Goal: Task Accomplishment & Management: Complete application form

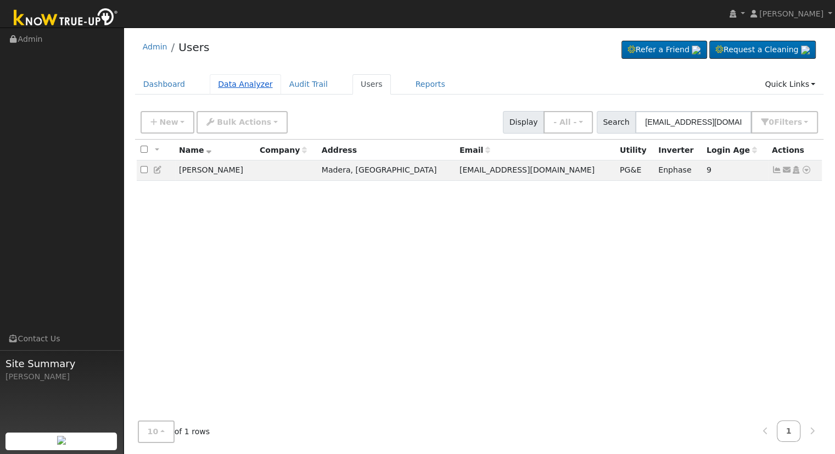
click at [238, 88] on link "Data Analyzer" at bounding box center [245, 84] width 71 height 20
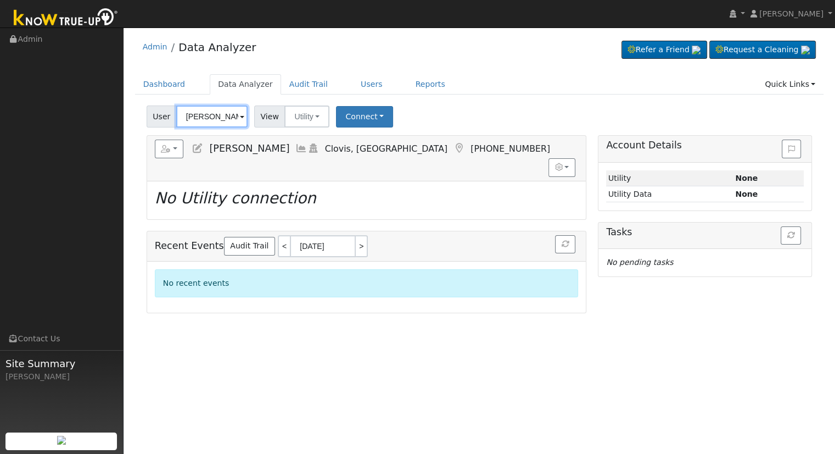
click at [213, 119] on input "[PERSON_NAME]" at bounding box center [211, 116] width 71 height 22
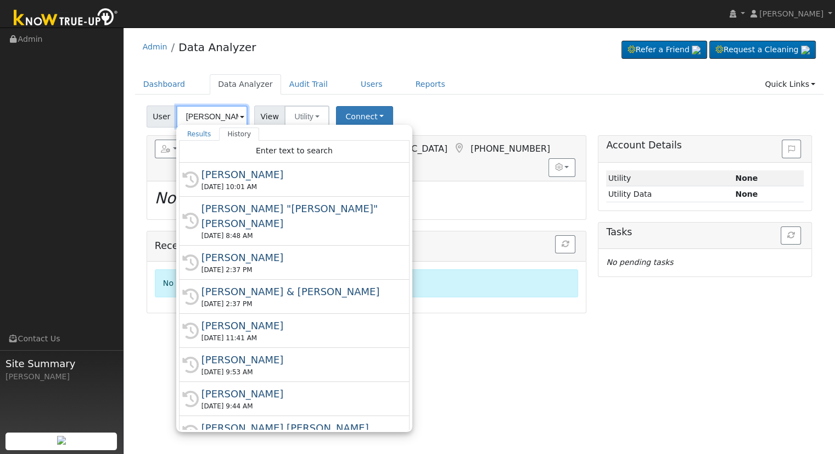
click at [215, 117] on input "[PERSON_NAME]" at bounding box center [211, 116] width 71 height 22
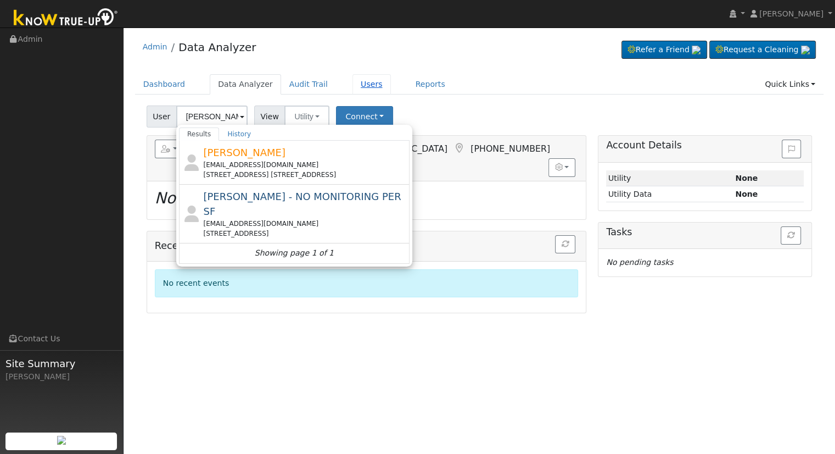
click at [362, 81] on link "Users" at bounding box center [372, 84] width 38 height 20
type input "[PERSON_NAME]"
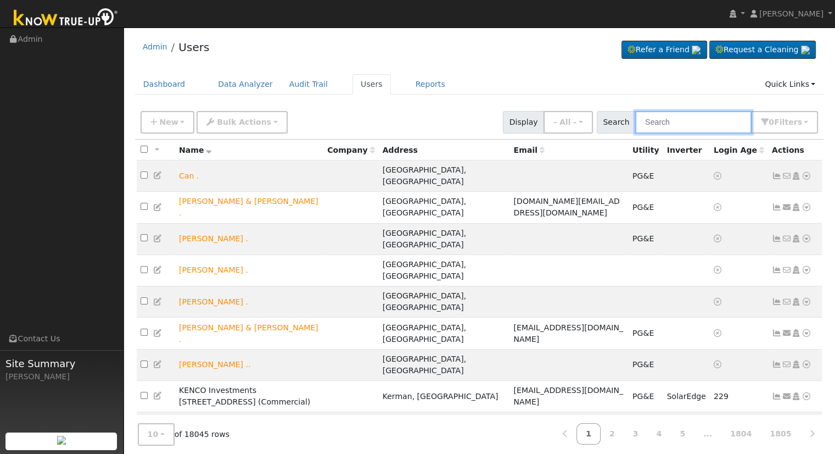
click at [683, 124] on input "text" at bounding box center [694, 122] width 116 height 23
paste input "pfaza2@gmail.com"
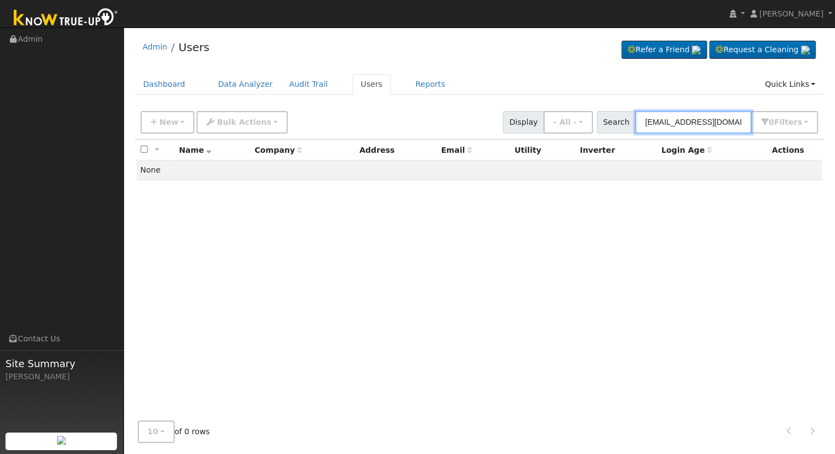
type input "pfaza2@gmail.com"
click at [233, 77] on link "Data Analyzer" at bounding box center [245, 84] width 71 height 20
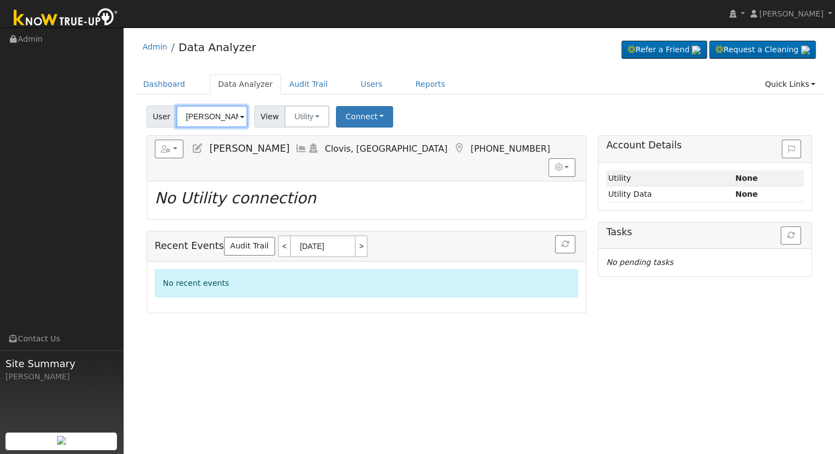
click at [220, 119] on input "[PERSON_NAME]" at bounding box center [211, 116] width 71 height 22
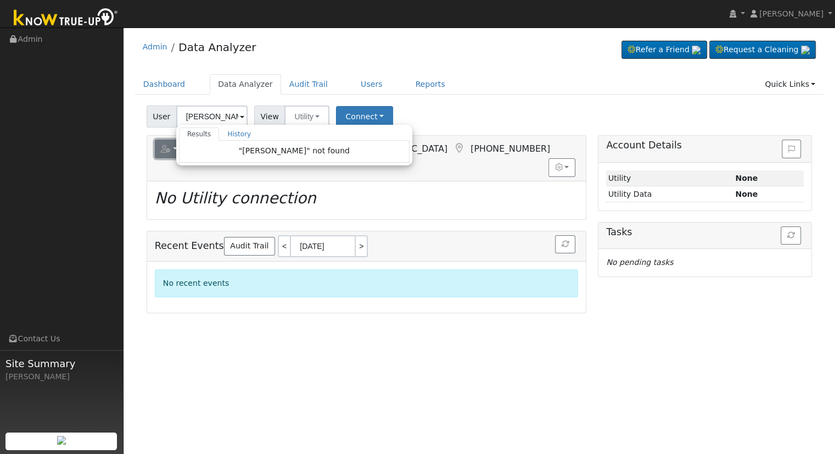
click at [167, 141] on button "button" at bounding box center [169, 149] width 29 height 19
type input "[PERSON_NAME]"
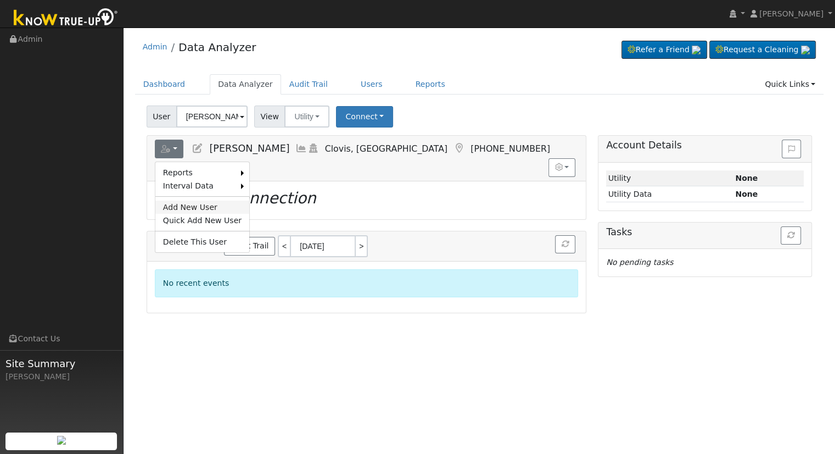
click at [210, 208] on link "Add New User" at bounding box center [202, 206] width 94 height 13
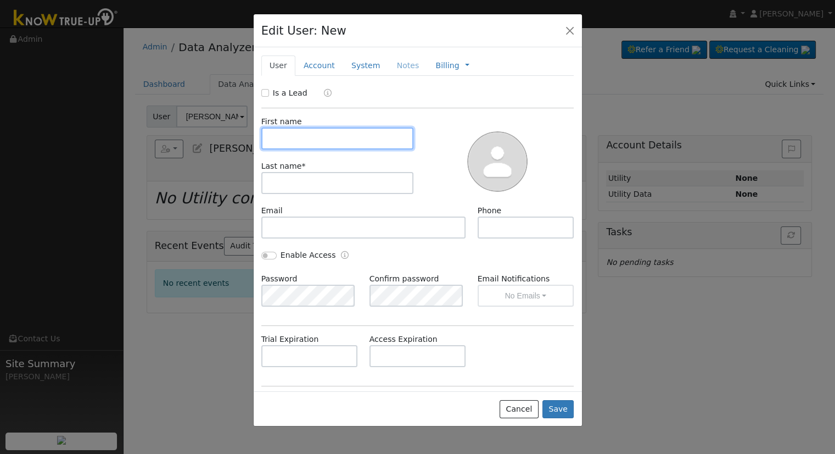
drag, startPoint x: 382, startPoint y: 141, endPoint x: 382, endPoint y: 124, distance: 17.0
click at [382, 141] on input "text" at bounding box center [337, 138] width 153 height 22
paste input "[PERSON_NAME]"
type input "[PERSON_NAME]"
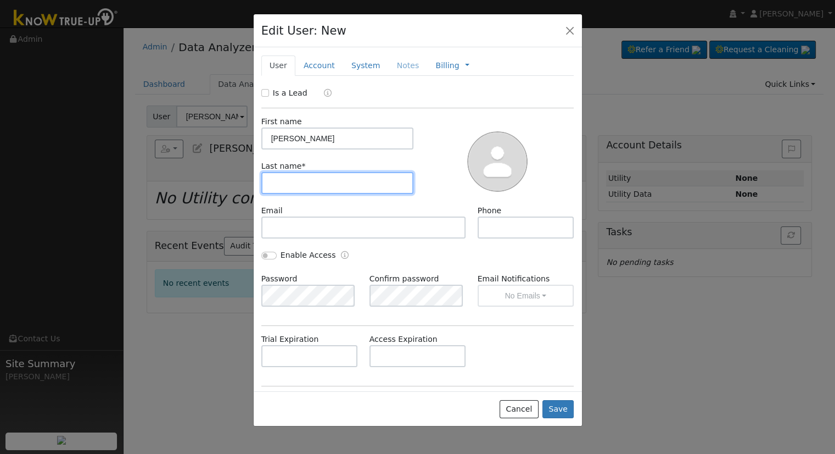
click at [323, 184] on input "text" at bounding box center [337, 183] width 153 height 22
click at [287, 187] on input "text" at bounding box center [337, 183] width 153 height 22
paste input "Faza"
type input "Faza"
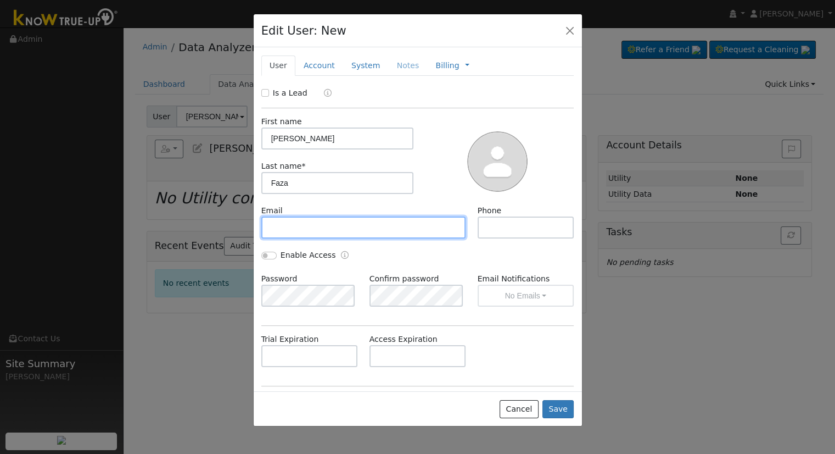
click at [292, 233] on input "text" at bounding box center [363, 227] width 205 height 22
click at [401, 223] on input "text" at bounding box center [363, 227] width 205 height 22
paste input "pfaza2@gmail.com"
type input "pfaza2@gmail.com"
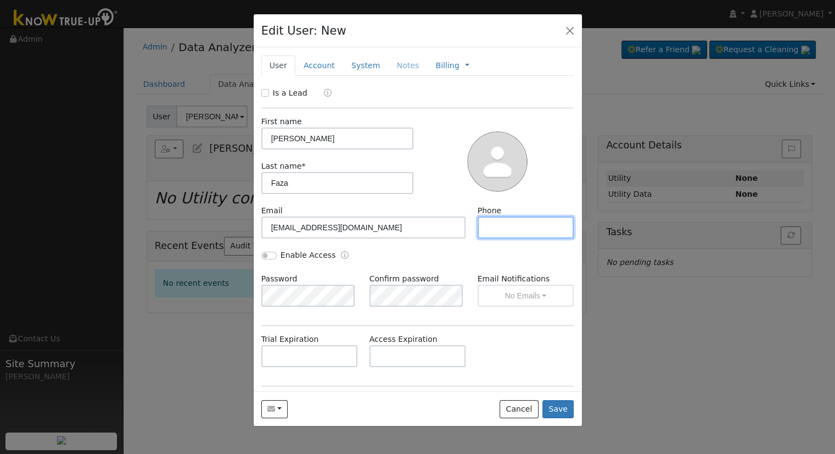
click at [482, 235] on input "text" at bounding box center [526, 227] width 97 height 22
click at [503, 223] on input "text" at bounding box center [526, 227] width 97 height 22
paste input "(661) 212-0513"
type input "(661) 212-0513"
click at [262, 260] on div "Enable Access" at bounding box center [298, 255] width 75 height 12
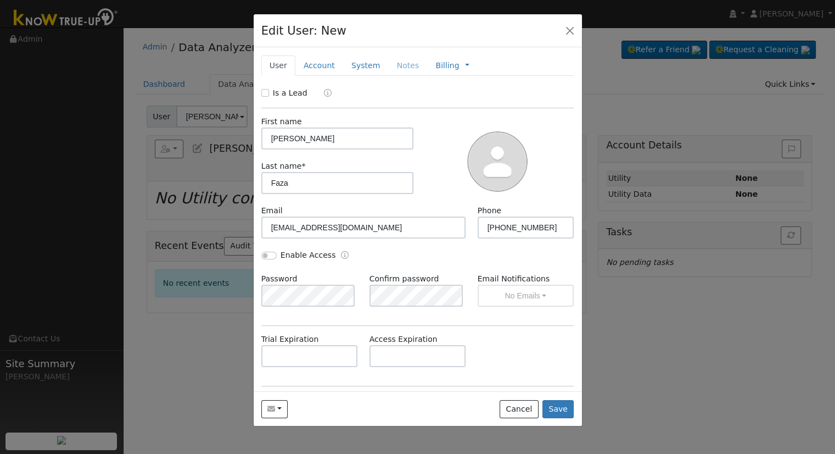
click at [269, 258] on div "Enable Access" at bounding box center [298, 255] width 75 height 12
click at [265, 253] on input "Enable Access" at bounding box center [268, 256] width 15 height 8
click at [504, 295] on button "No Emails" at bounding box center [526, 296] width 97 height 22
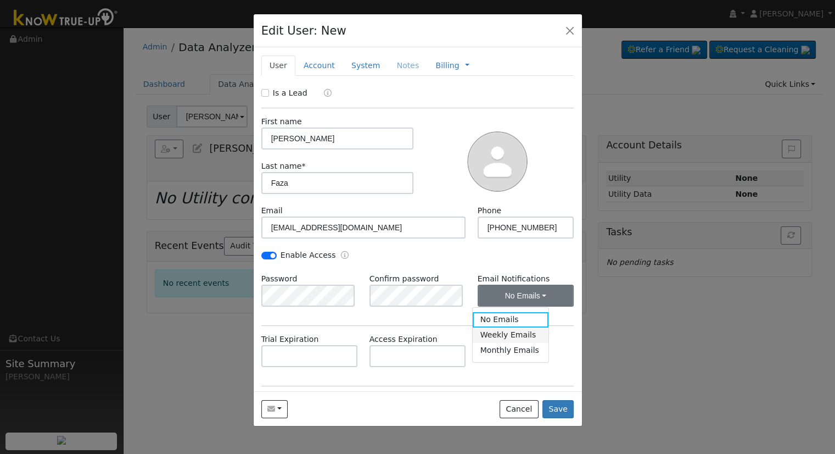
click at [494, 330] on link "Weekly Emails" at bounding box center [511, 334] width 76 height 15
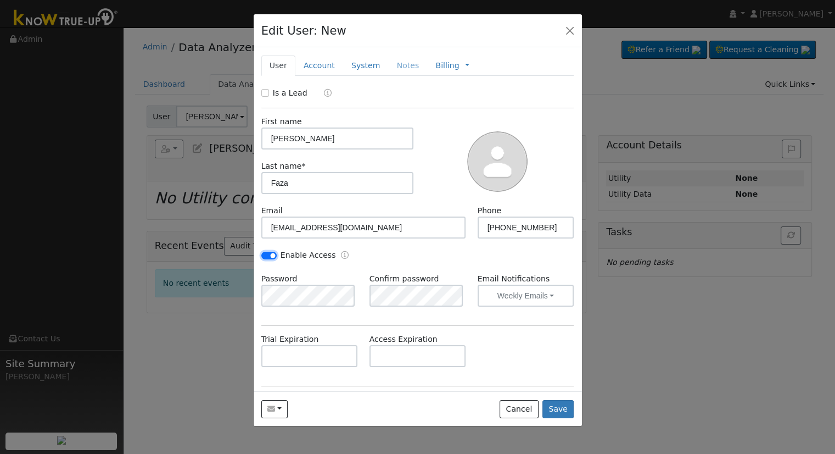
click at [271, 254] on input "Enable Access" at bounding box center [268, 256] width 15 height 8
checkbox input "false"
click at [305, 71] on link "Account" at bounding box center [320, 65] width 48 height 20
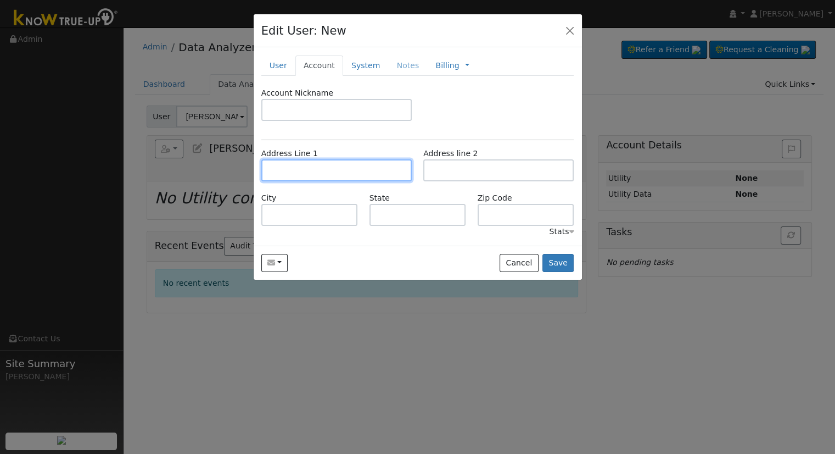
paste input "[STREET_ADDRESS]"
type input "[STREET_ADDRESS]"
type input "Lancaster"
type input "CA"
type input "93535"
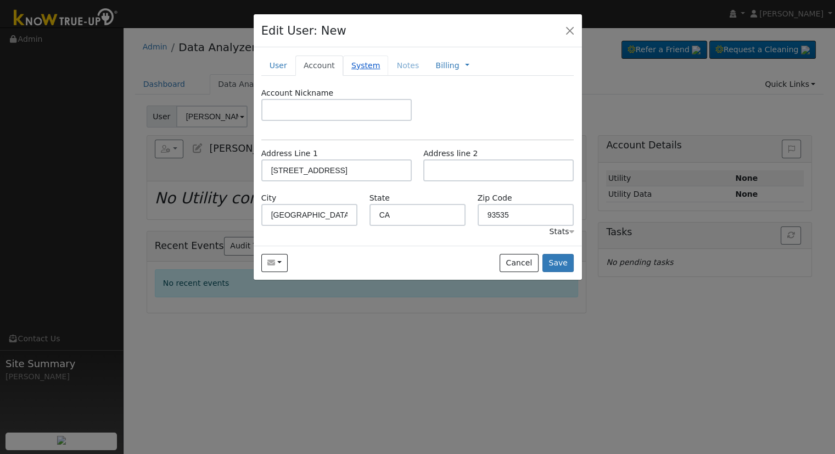
click at [352, 69] on link "System" at bounding box center [366, 65] width 46 height 20
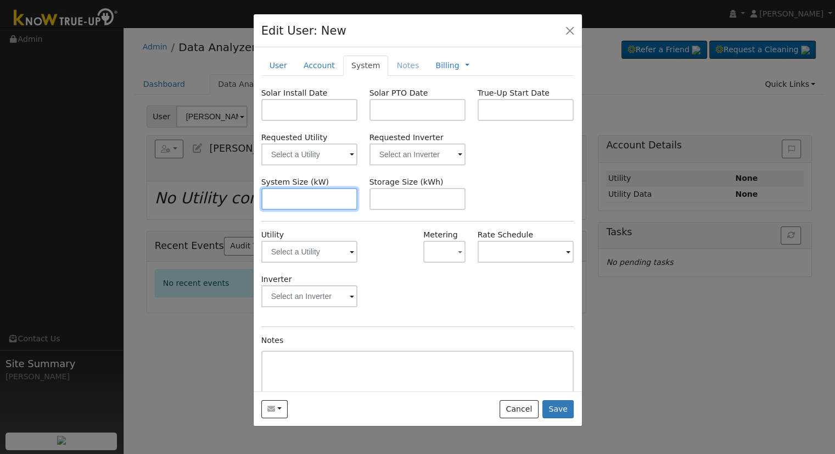
paste input "20.400"
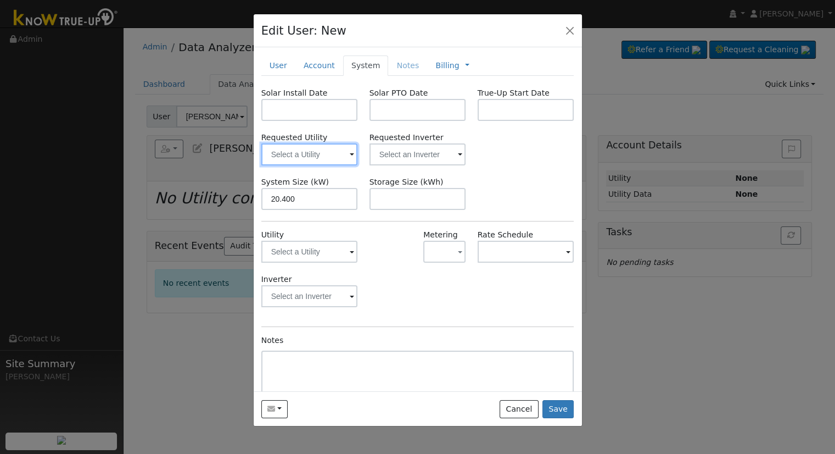
type input "20.4"
click at [321, 144] on input "text" at bounding box center [309, 154] width 97 height 22
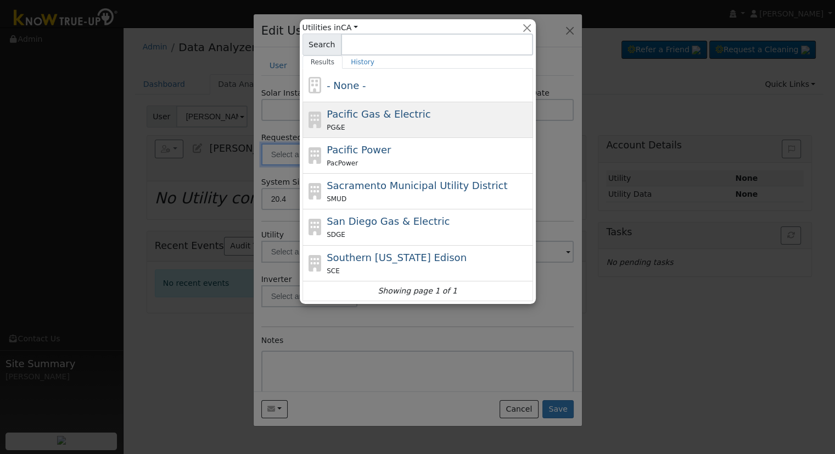
click at [369, 129] on div "PG&E" at bounding box center [429, 127] width 204 height 12
type input "Pacific Gas & Electric"
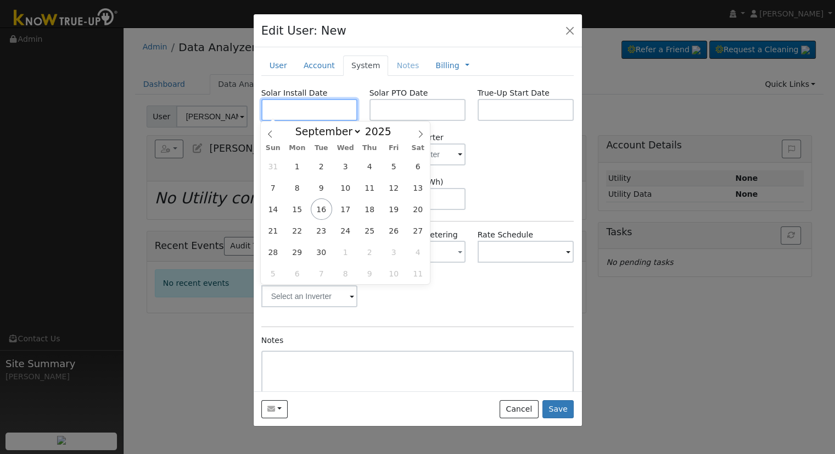
paste input "4/17/2025"
type input "04/17/2025"
click at [404, 107] on input "text" at bounding box center [418, 110] width 97 height 22
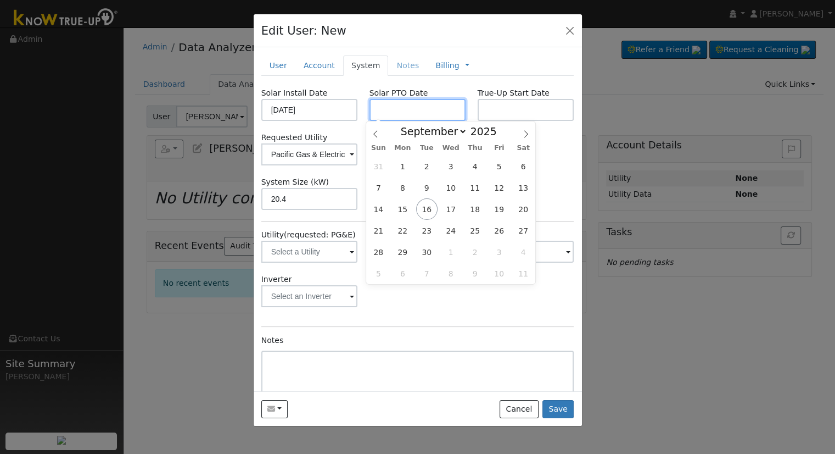
paste input "[DATE]"
type input "[DATE]"
click at [392, 300] on div "Inverter" at bounding box center [417, 296] width 325 height 44
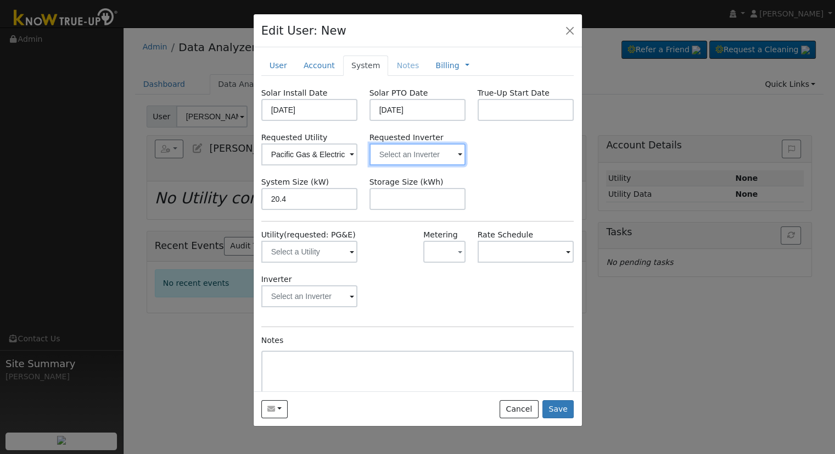
click at [396, 156] on input "text" at bounding box center [418, 154] width 97 height 22
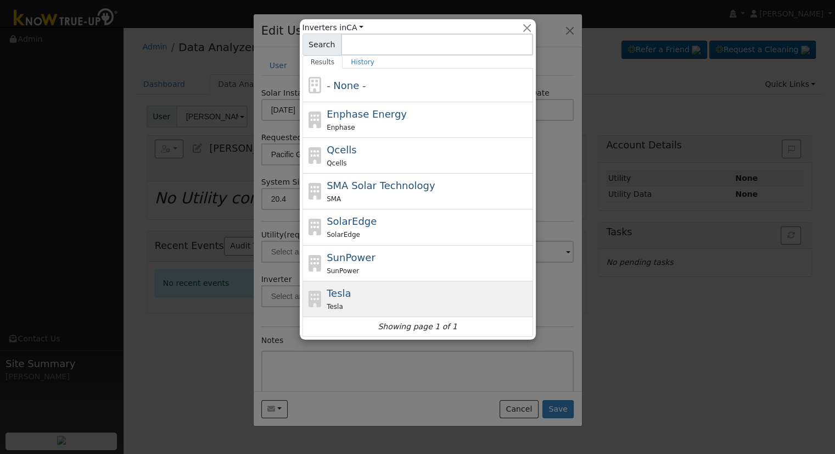
click at [413, 306] on div "Tesla" at bounding box center [429, 306] width 204 height 12
type input "Tesla"
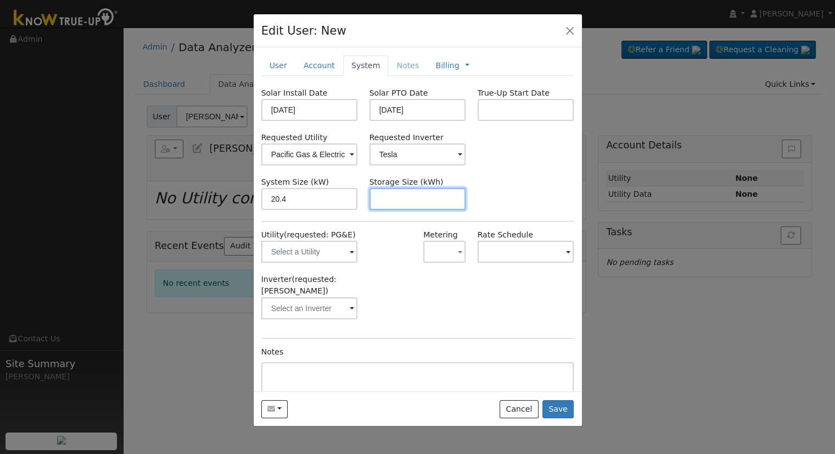
paste input "40.50"
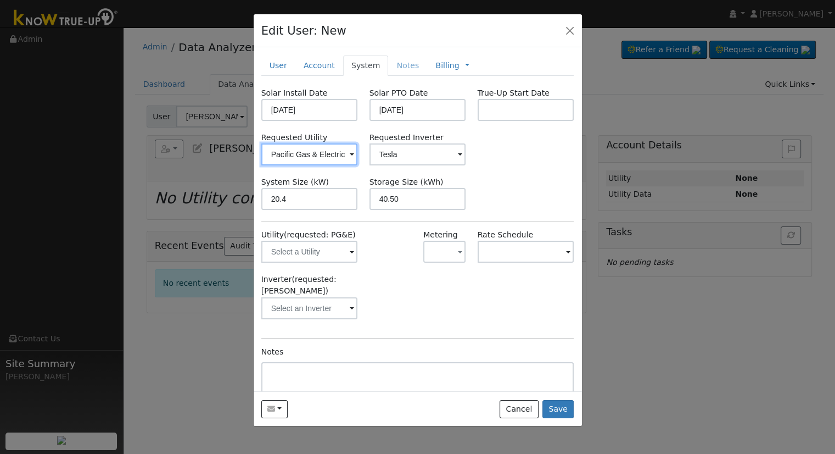
type input "40.5"
click at [305, 162] on input "Pacific Gas & Electric" at bounding box center [309, 154] width 97 height 22
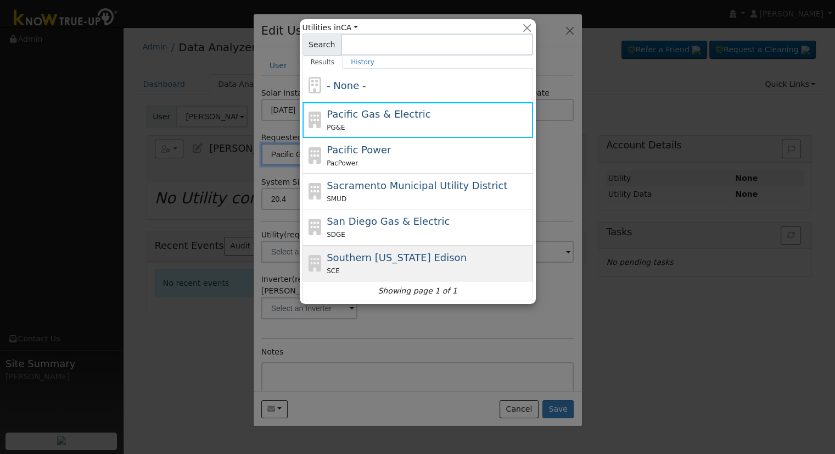
click at [427, 261] on span "Southern California Edison" at bounding box center [397, 258] width 140 height 12
type input "Southern California Edison"
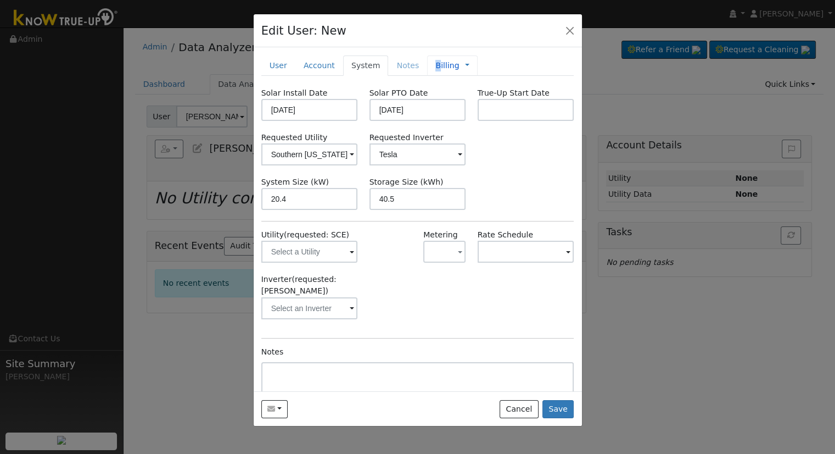
click at [436, 67] on link "Billing" at bounding box center [448, 66] width 24 height 12
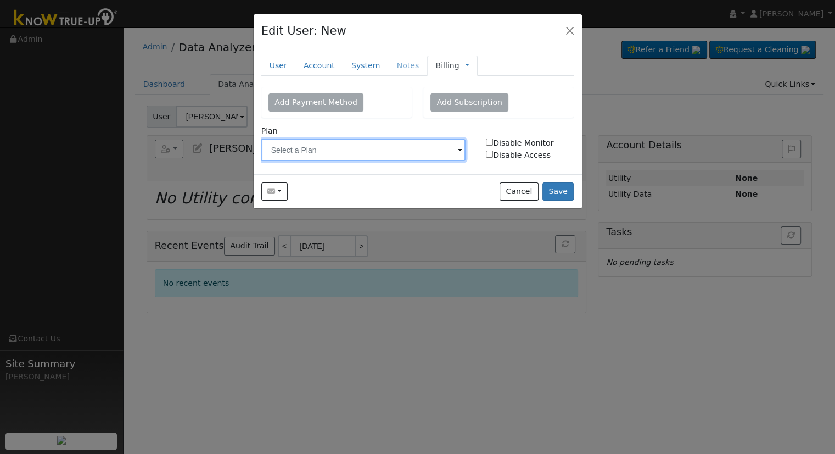
click at [341, 146] on input "text" at bounding box center [363, 150] width 205 height 22
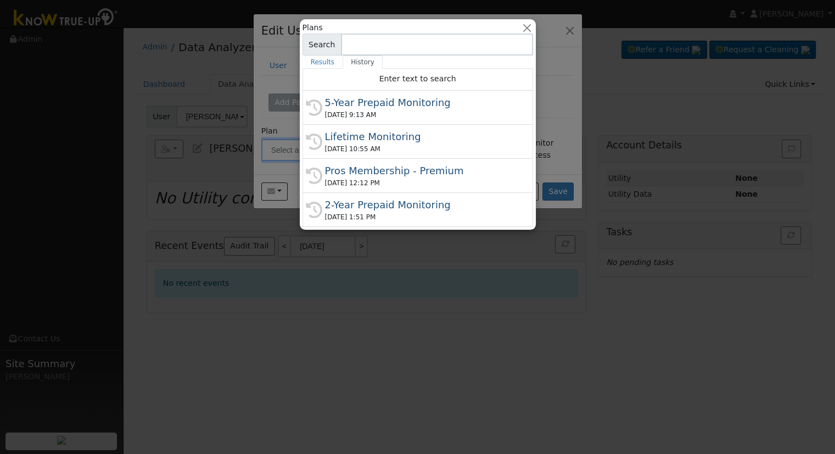
click at [572, 74] on div at bounding box center [417, 227] width 835 height 454
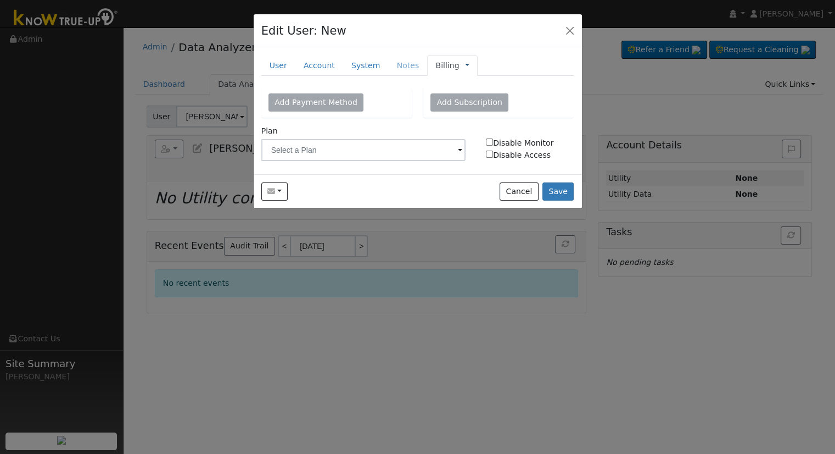
click at [460, 68] on span "Management Billing Timeline" at bounding box center [465, 65] width 10 height 9
click at [465, 64] on link at bounding box center [467, 66] width 4 height 12
click at [486, 77] on link "Management" at bounding box center [504, 84] width 76 height 15
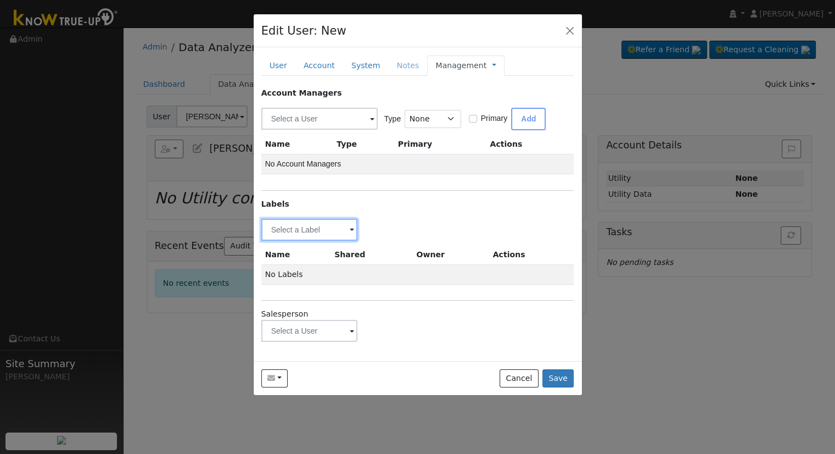
click at [330, 231] on input "text" at bounding box center [309, 230] width 97 height 22
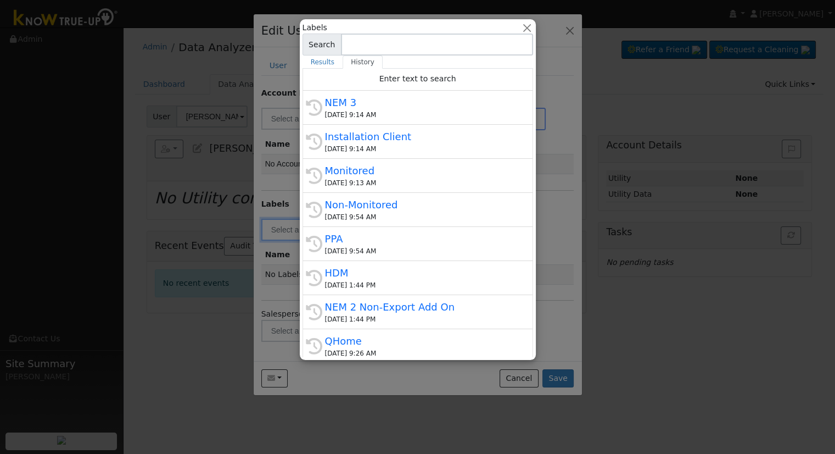
click at [367, 246] on div "09/15/2025 9:54 AM" at bounding box center [423, 251] width 196 height 10
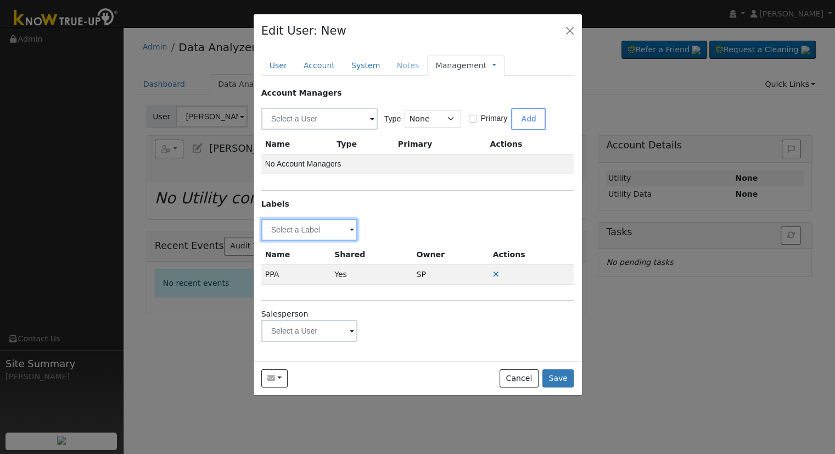
click at [303, 219] on input "text" at bounding box center [309, 230] width 97 height 22
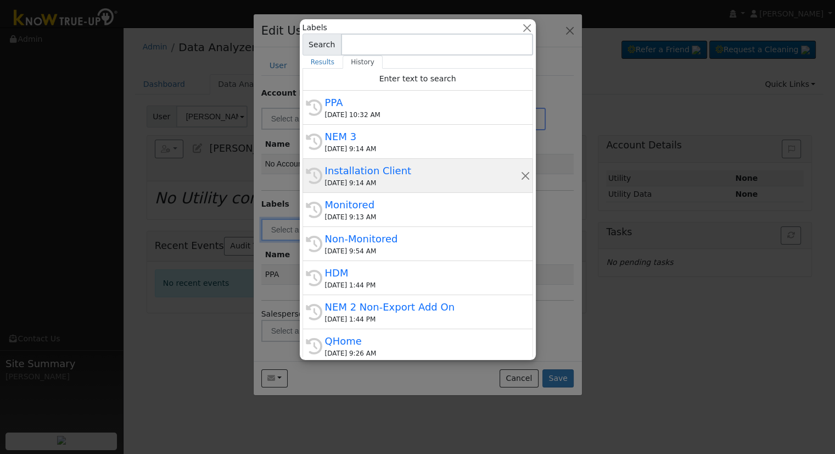
click at [389, 181] on div "[DATE] 9:14 AM" at bounding box center [423, 183] width 196 height 10
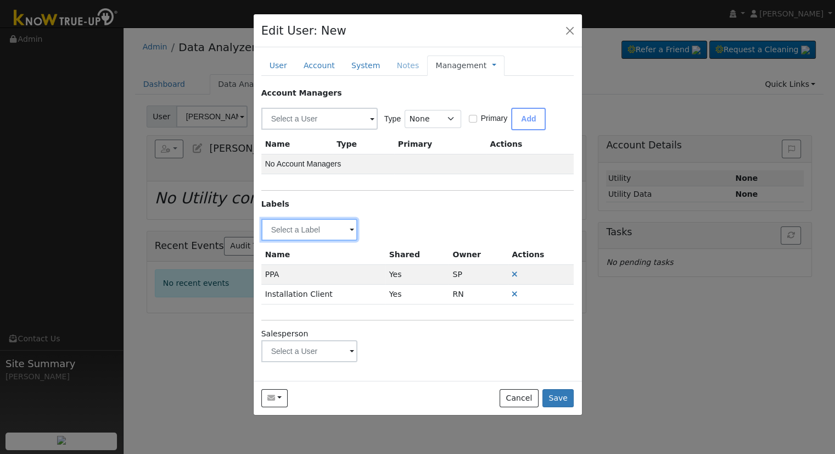
click at [342, 225] on input "text" at bounding box center [309, 230] width 97 height 22
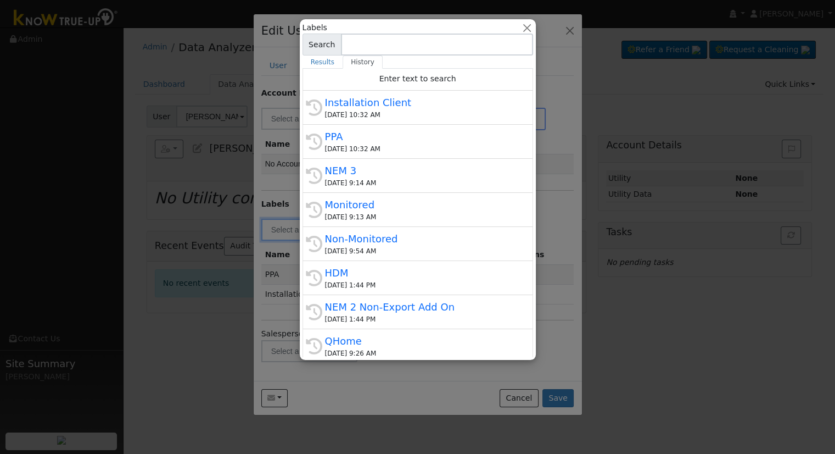
click at [395, 249] on div "09/15/2025 9:54 AM" at bounding box center [423, 251] width 196 height 10
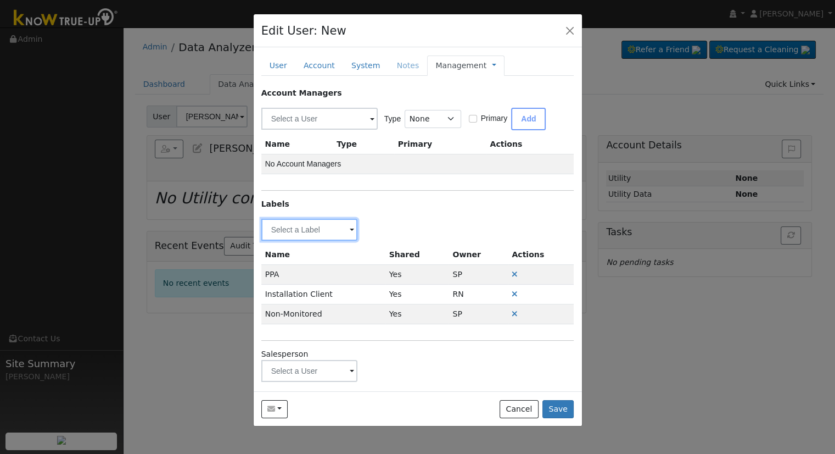
click at [314, 236] on input "text" at bounding box center [309, 230] width 97 height 22
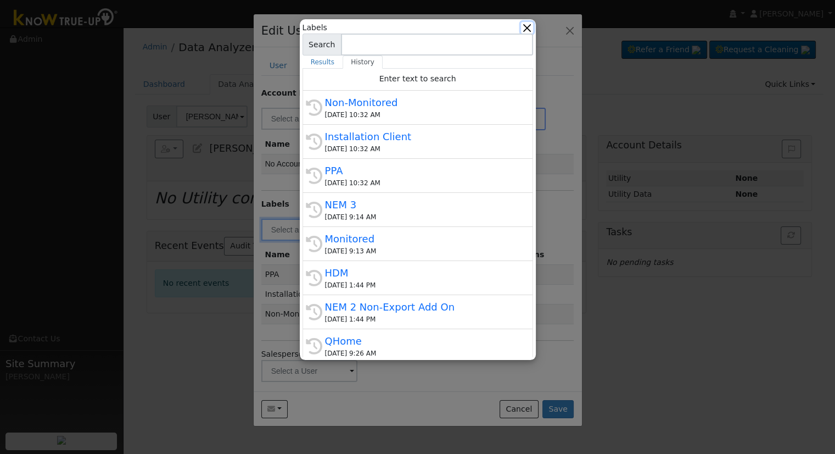
click at [528, 27] on button "button" at bounding box center [527, 28] width 12 height 12
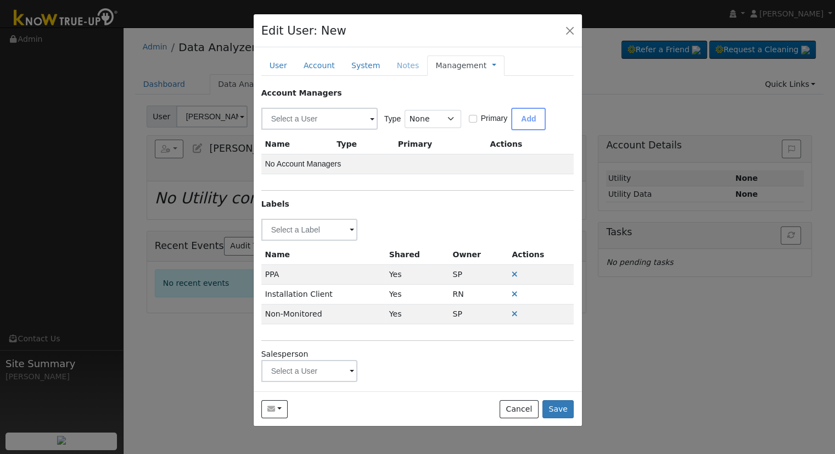
click at [487, 65] on span "Management Billing Timeline" at bounding box center [492, 65] width 10 height 9
click at [492, 63] on link at bounding box center [494, 66] width 4 height 12
click at [508, 95] on link "Billing" at bounding box center [531, 100] width 76 height 15
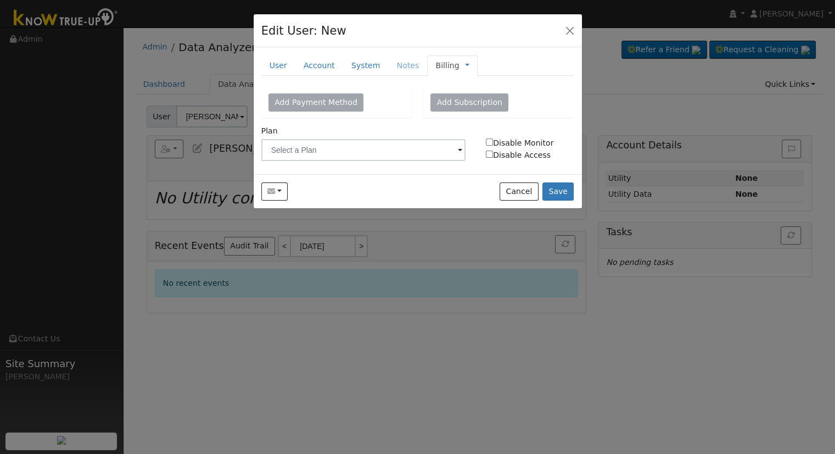
click at [444, 70] on div "Billing Management Billing Timeline" at bounding box center [452, 65] width 50 height 20
click at [465, 67] on link at bounding box center [467, 66] width 4 height 12
click at [472, 77] on link "Management" at bounding box center [504, 84] width 76 height 15
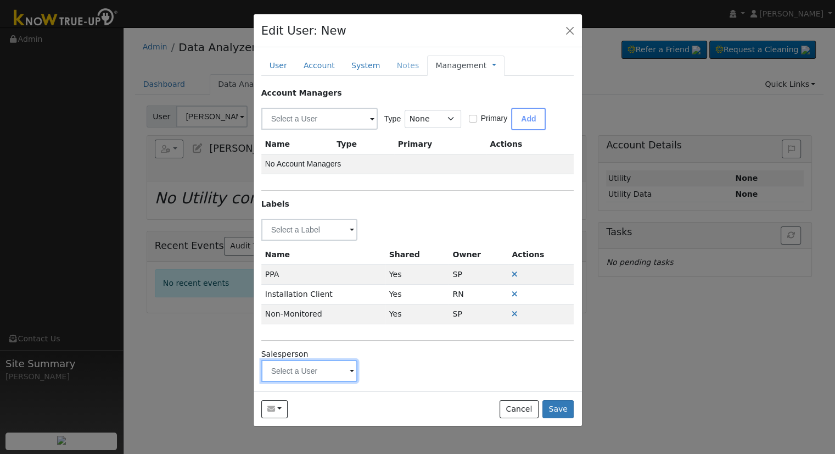
click at [315, 374] on input "text" at bounding box center [309, 371] width 97 height 22
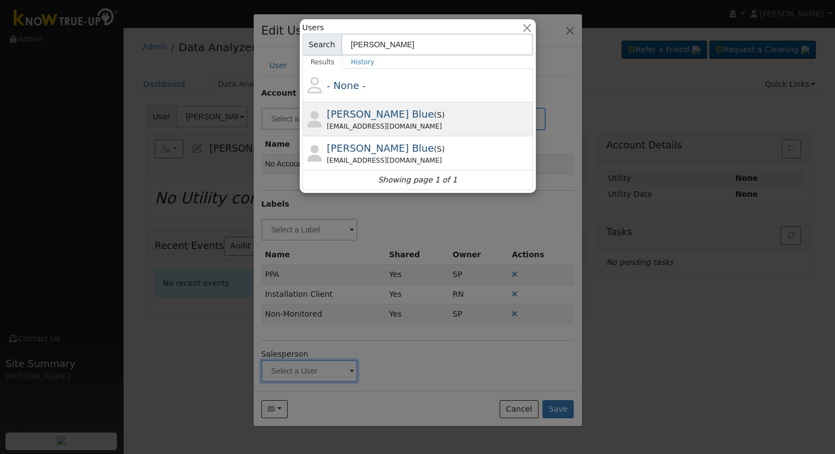
type input "Erik"
click at [438, 130] on div "eriklablue+smp@rlvntenergy.com" at bounding box center [429, 126] width 204 height 10
type input "[PERSON_NAME] Blue"
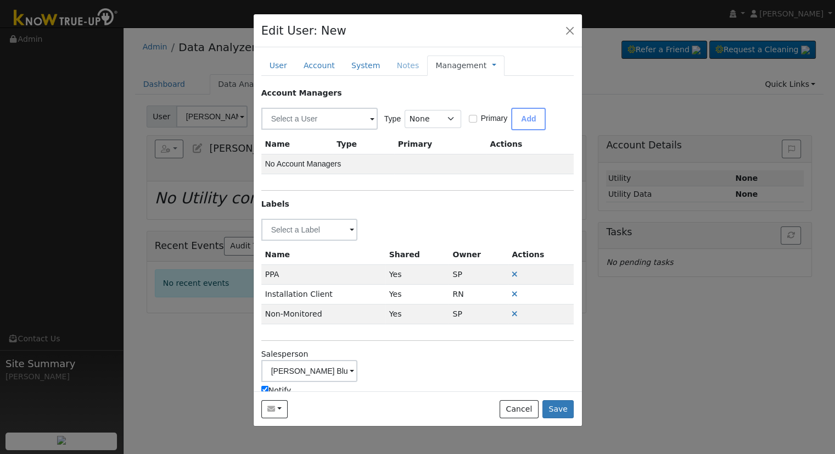
click at [279, 391] on label "Notify" at bounding box center [276, 391] width 30 height 12
click at [269, 391] on input "Notify" at bounding box center [264, 389] width 7 height 7
checkbox input "false"
click at [571, 413] on button "Save" at bounding box center [559, 409] width 32 height 19
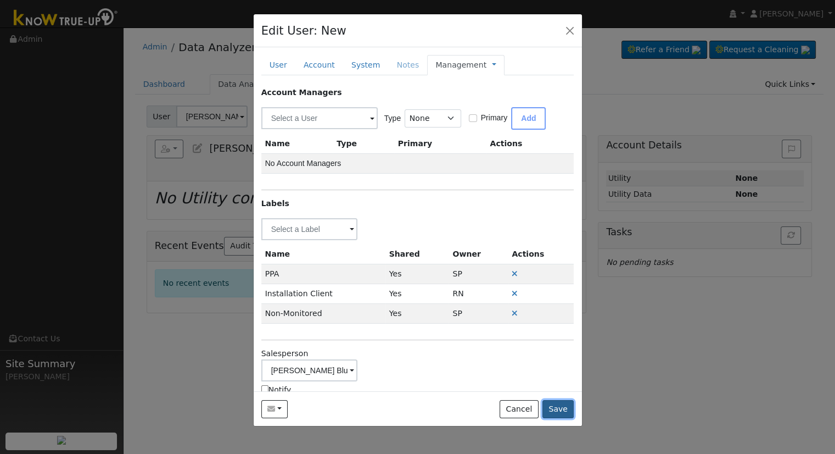
scroll to position [0, 0]
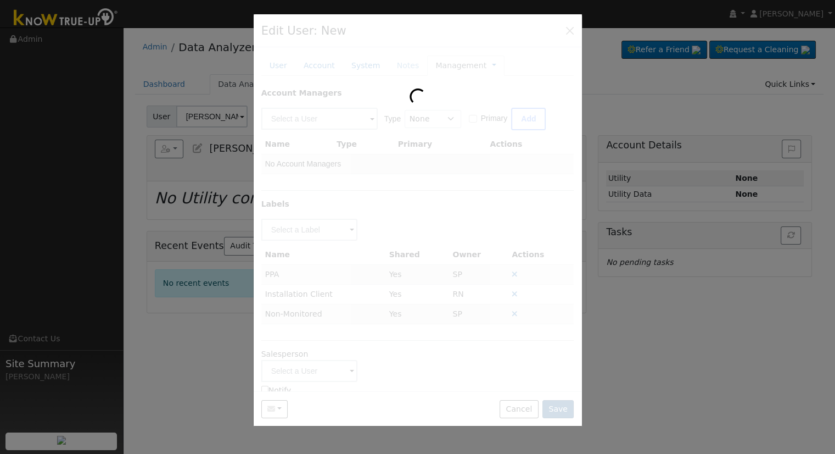
type input "[PERSON_NAME]"
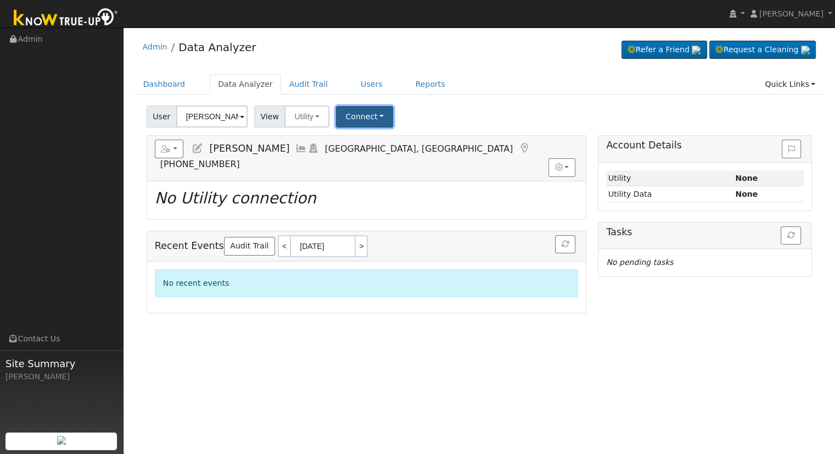
click at [348, 119] on button "Connect" at bounding box center [364, 116] width 57 height 21
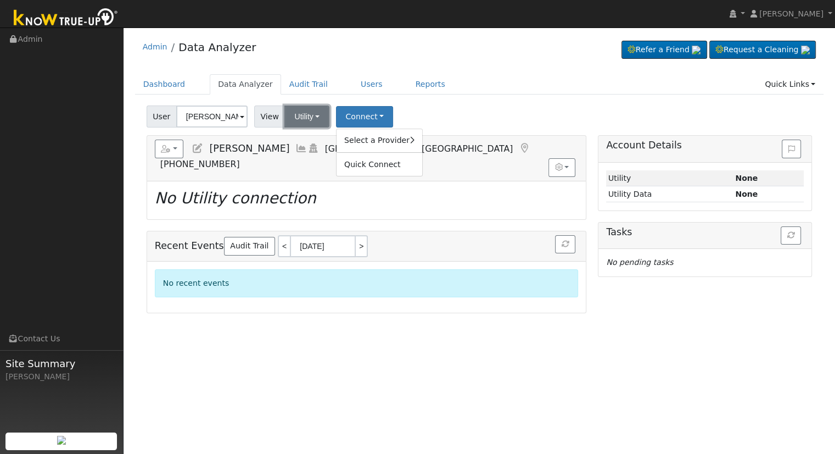
click at [285, 118] on button "Utility" at bounding box center [307, 116] width 45 height 22
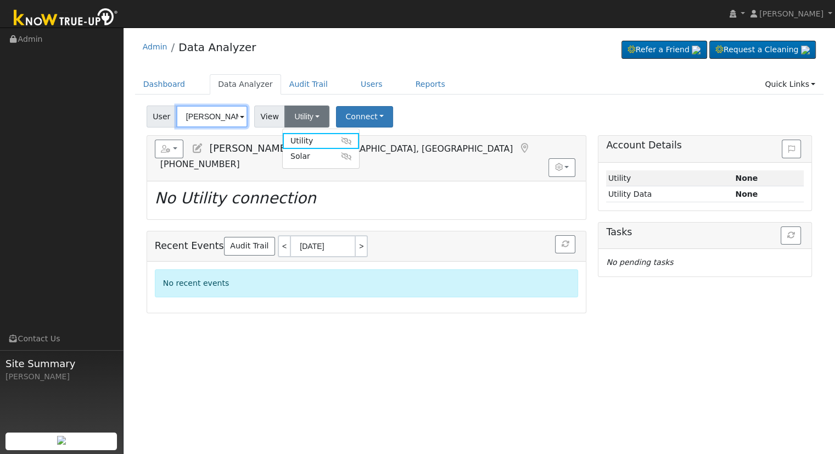
click at [215, 114] on input "[PERSON_NAME]" at bounding box center [211, 116] width 71 height 22
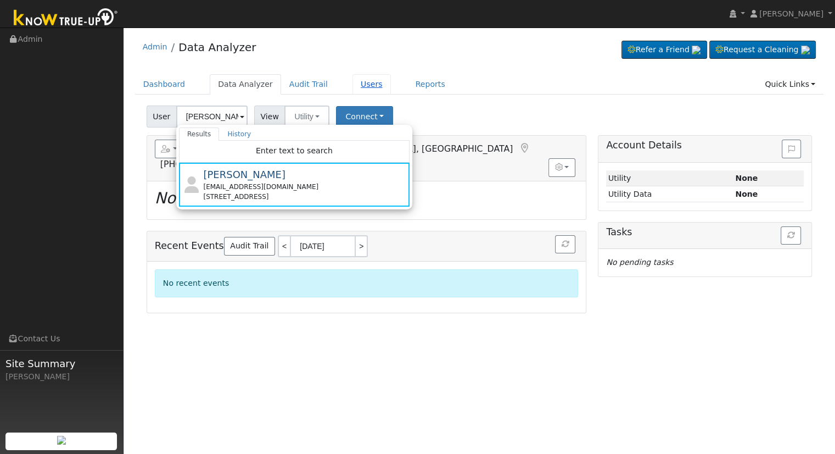
click at [353, 77] on link "Users" at bounding box center [372, 84] width 38 height 20
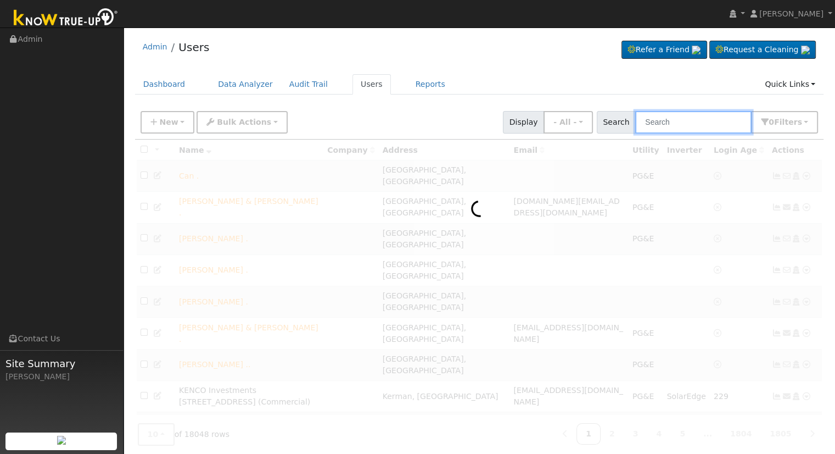
click at [669, 122] on input "text" at bounding box center [694, 122] width 116 height 23
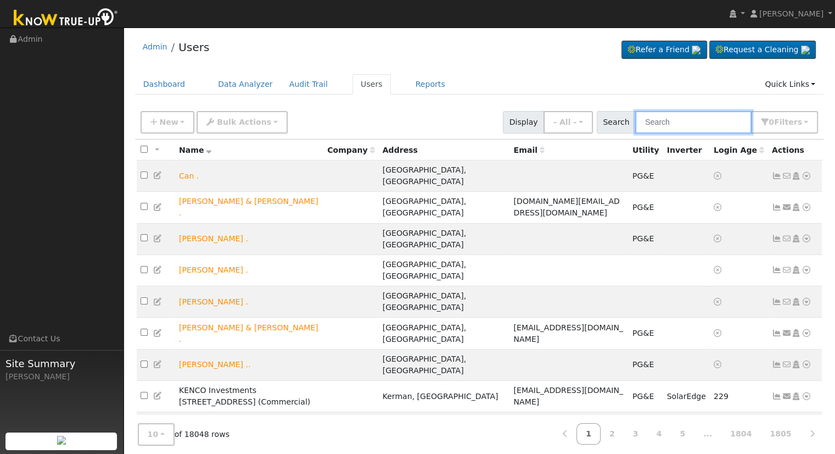
paste input "[PERSON_NAME][EMAIL_ADDRESS][DOMAIN_NAME]"
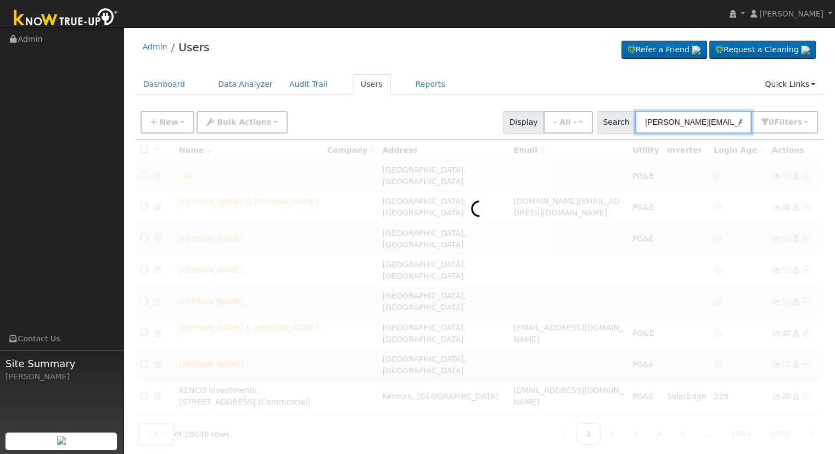
type input "[PERSON_NAME][EMAIL_ADDRESS][DOMAIN_NAME]"
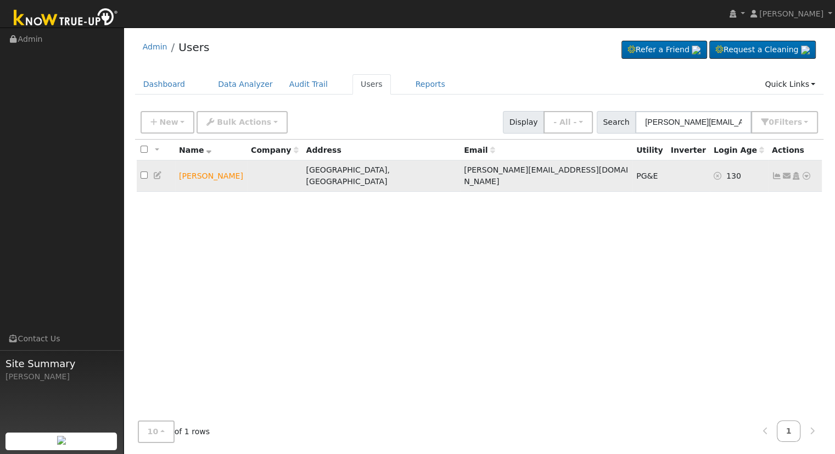
click at [202, 169] on td "[PERSON_NAME]" at bounding box center [211, 175] width 72 height 31
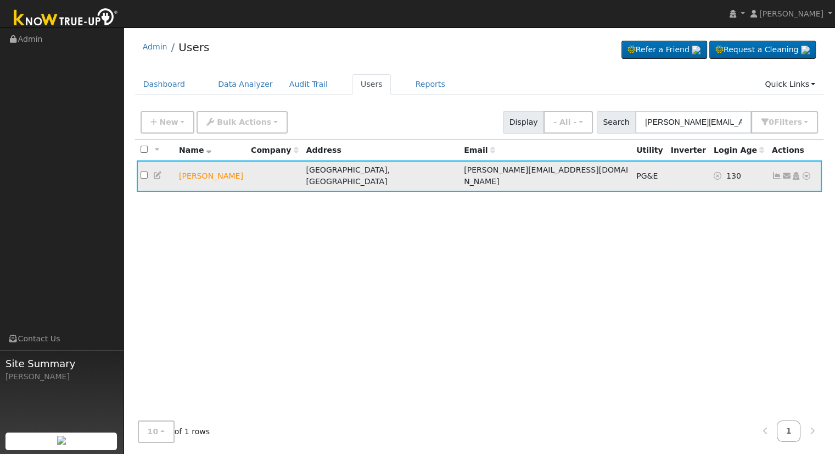
drag, startPoint x: 238, startPoint y: 171, endPoint x: 177, endPoint y: 176, distance: 61.2
click at [177, 176] on td "[PERSON_NAME]" at bounding box center [211, 175] width 72 height 31
copy td "[PERSON_NAME]"
click at [232, 82] on link "Data Analyzer" at bounding box center [245, 84] width 71 height 20
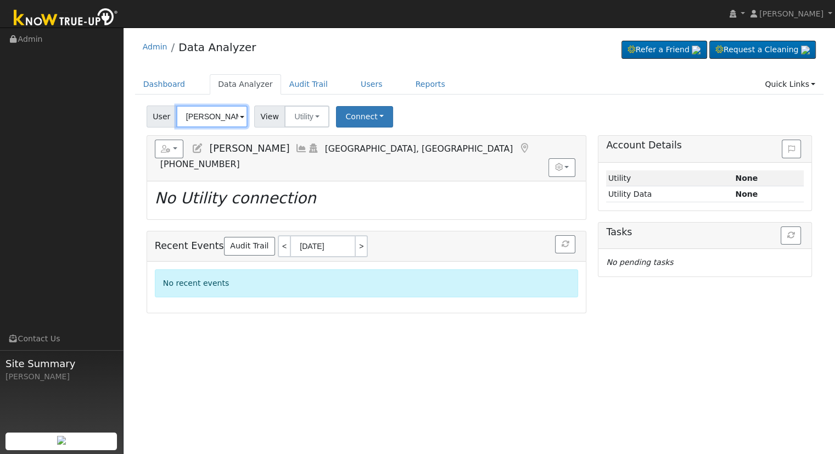
click at [199, 115] on input "[PERSON_NAME]" at bounding box center [211, 116] width 71 height 22
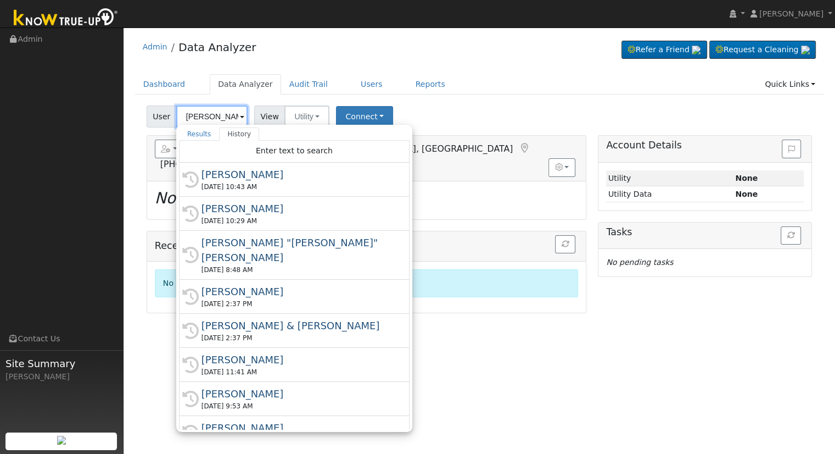
paste input "[PERSON_NAME]"
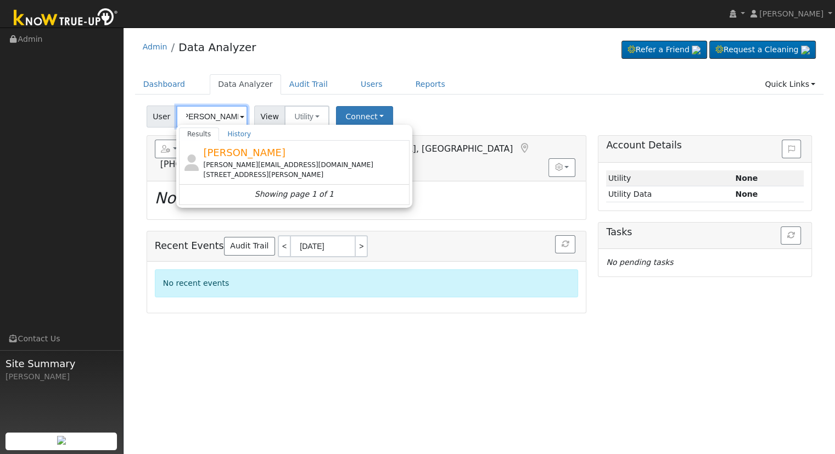
type input "[PERSON_NAME]"
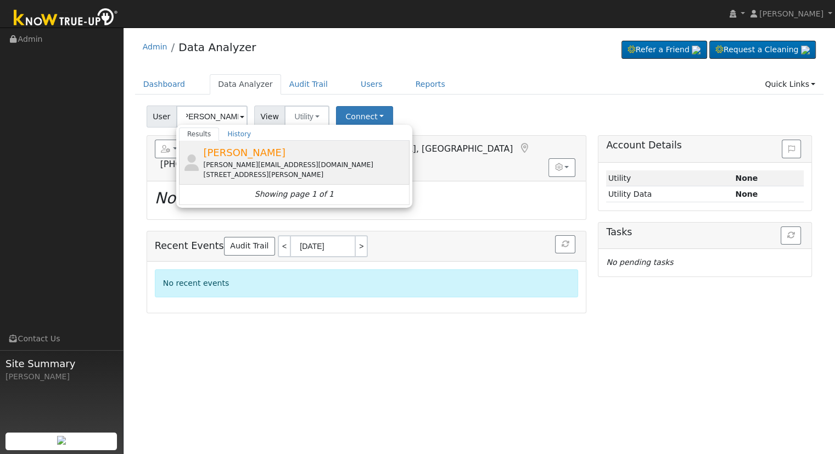
scroll to position [0, 0]
click at [217, 152] on span "[PERSON_NAME]" at bounding box center [244, 153] width 82 height 12
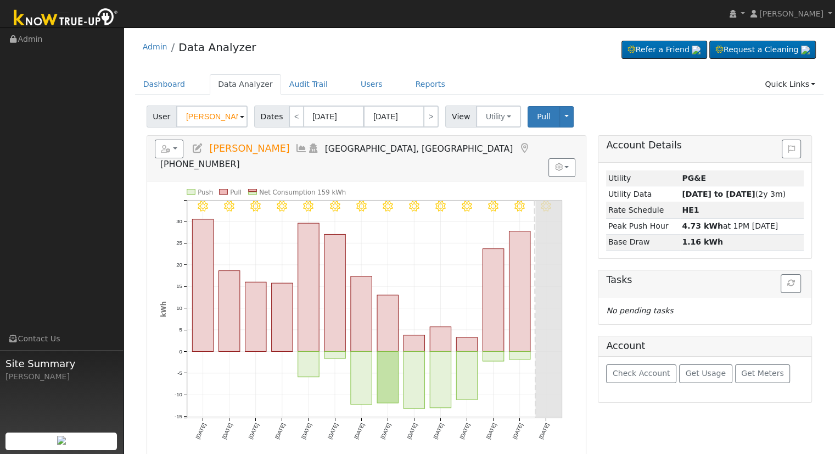
click at [197, 143] on icon at bounding box center [198, 148] width 12 height 10
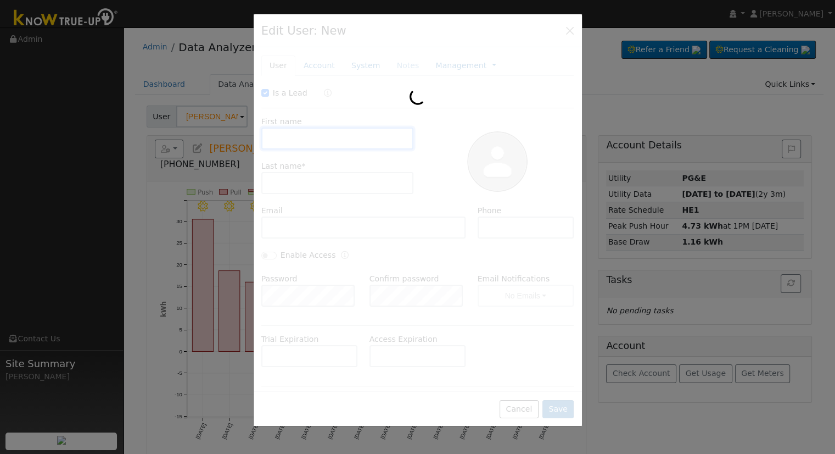
checkbox input "true"
type input "Irmalinda"
type input "[PERSON_NAME]"
type input "[PERSON_NAME][EMAIL_ADDRESS][DOMAIN_NAME]"
type input "5599175887"
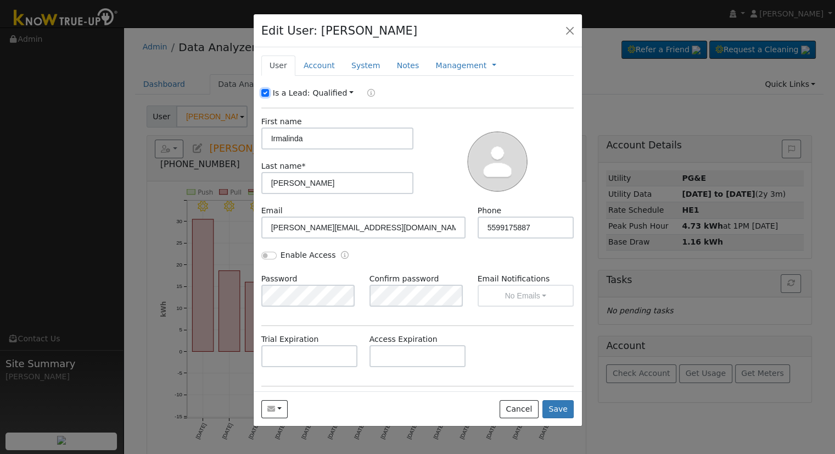
click at [262, 90] on input "Is a Lead:" at bounding box center [265, 93] width 8 height 8
checkbox input "false"
click at [265, 255] on input "Enable Access" at bounding box center [268, 256] width 15 height 8
checkbox input "true"
click at [508, 297] on button "No Emails" at bounding box center [526, 296] width 97 height 22
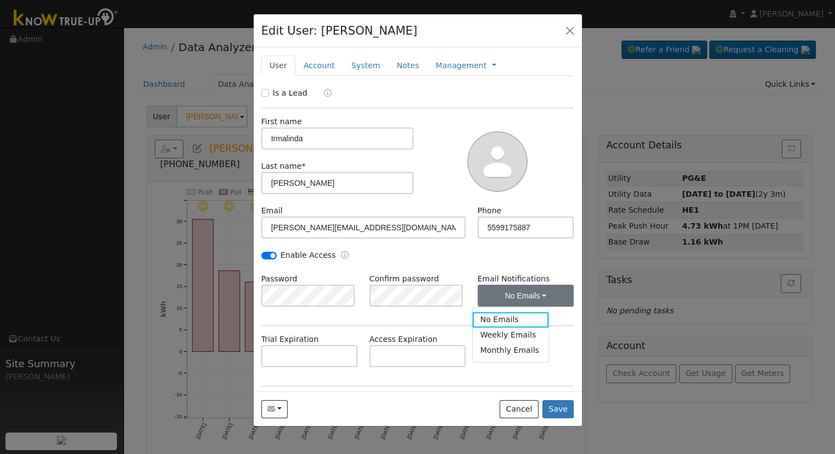
click at [512, 335] on link "Weekly Emails" at bounding box center [511, 334] width 76 height 15
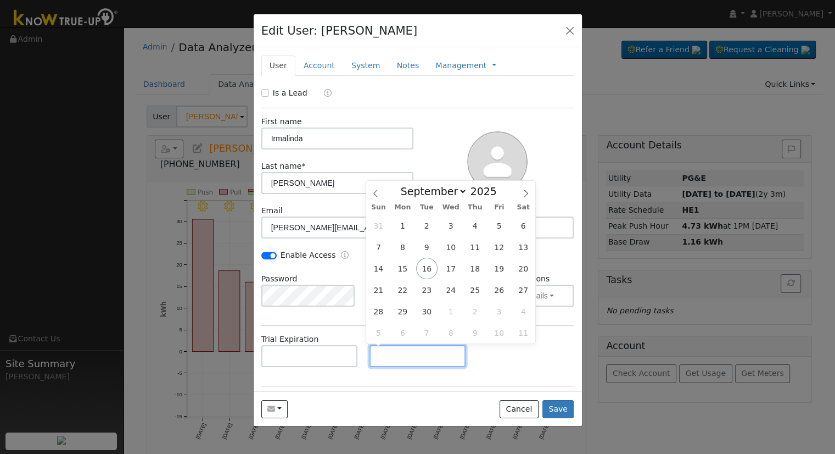
click at [426, 356] on input "text" at bounding box center [418, 356] width 97 height 22
click at [330, 63] on link "Account" at bounding box center [320, 65] width 48 height 20
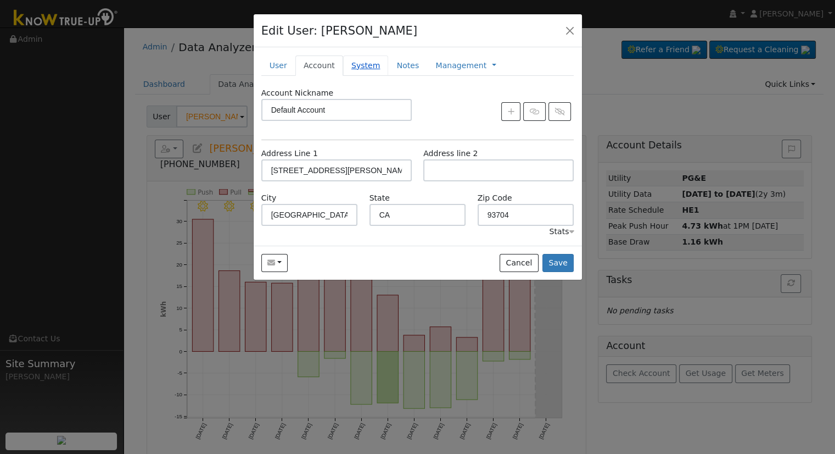
click at [348, 66] on link "System" at bounding box center [366, 65] width 46 height 20
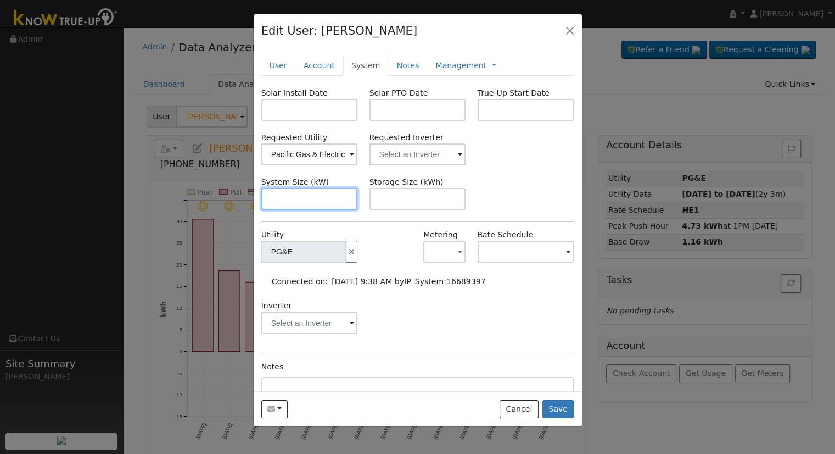
click at [314, 200] on input "text" at bounding box center [309, 199] width 97 height 22
paste input "9.430"
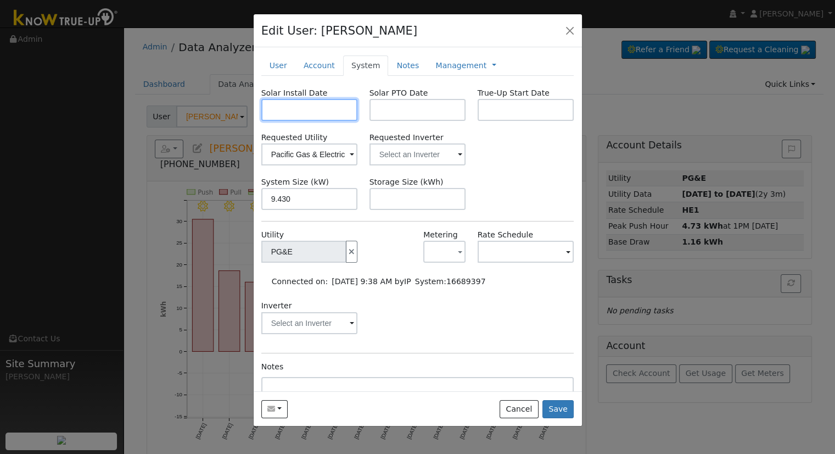
type input "9.4"
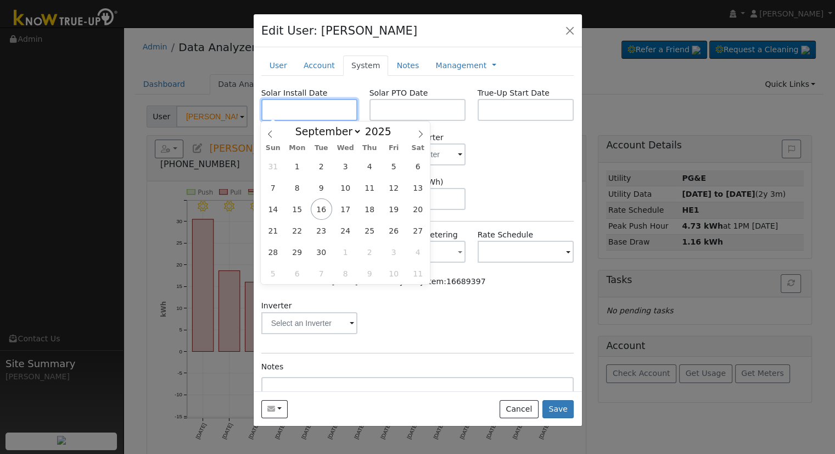
click at [307, 104] on input "text" at bounding box center [309, 110] width 97 height 22
click at [332, 113] on input "text" at bounding box center [309, 110] width 97 height 22
paste input "[DATE]"
click at [411, 123] on div "January February March April May June July August September October November [D…" at bounding box center [345, 130] width 169 height 19
type input "[DATE]"
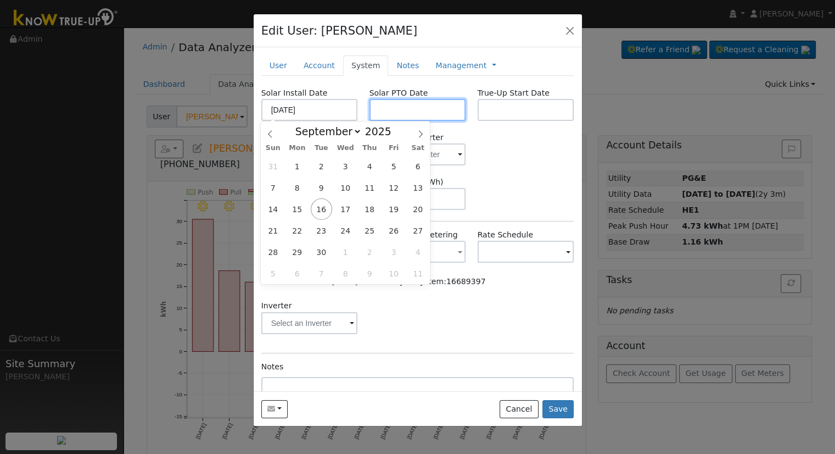
click at [383, 118] on input "text" at bounding box center [418, 110] width 97 height 22
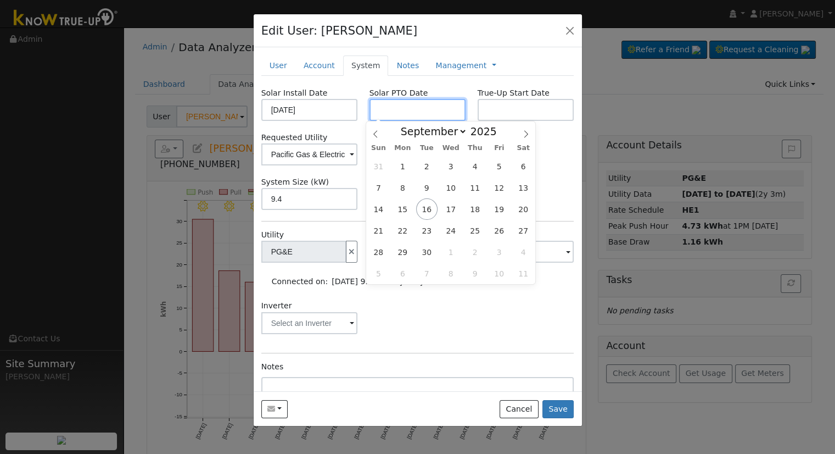
click at [407, 110] on input "text" at bounding box center [418, 110] width 97 height 22
paste input "[DATE]"
type input "[DATE]"
click at [411, 322] on div "Inverter" at bounding box center [417, 322] width 325 height 44
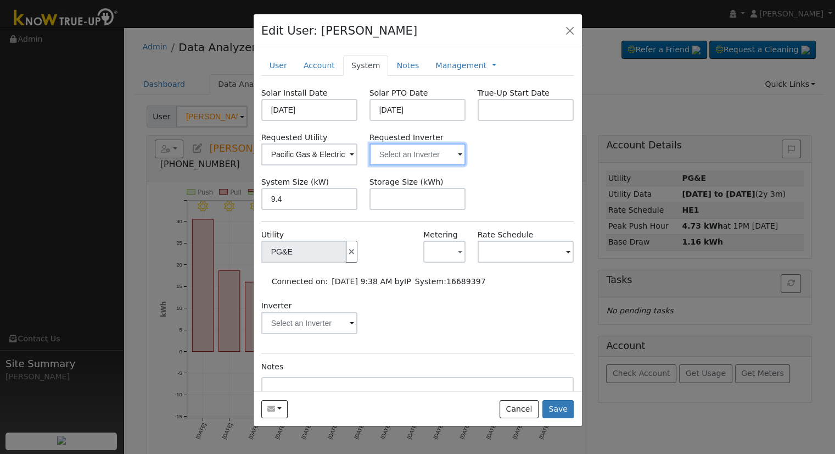
click at [418, 163] on input "text" at bounding box center [418, 154] width 97 height 22
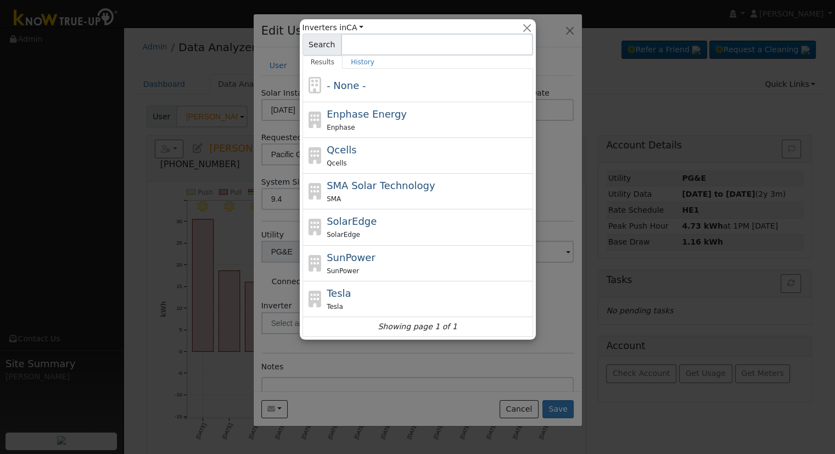
click at [389, 378] on div at bounding box center [417, 227] width 835 height 454
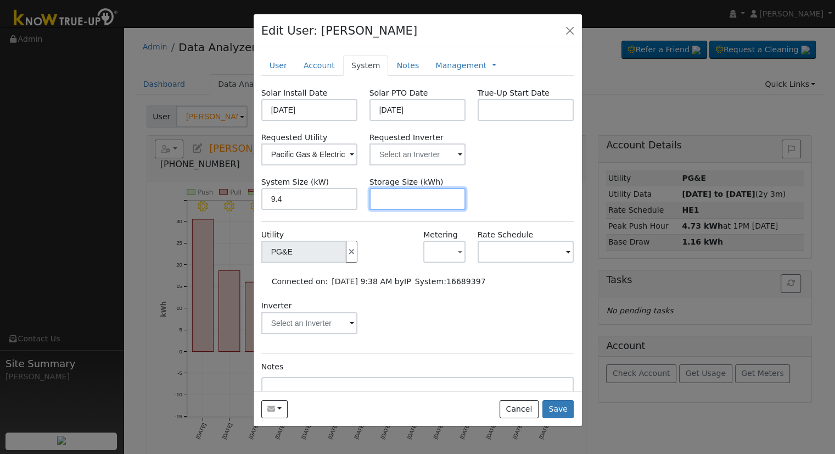
click at [431, 205] on input "text" at bounding box center [418, 199] width 97 height 22
drag, startPoint x: 404, startPoint y: 198, endPoint x: 409, endPoint y: 191, distance: 8.9
click at [404, 198] on input "text" at bounding box center [418, 199] width 97 height 22
paste input "24.00"
type input "24"
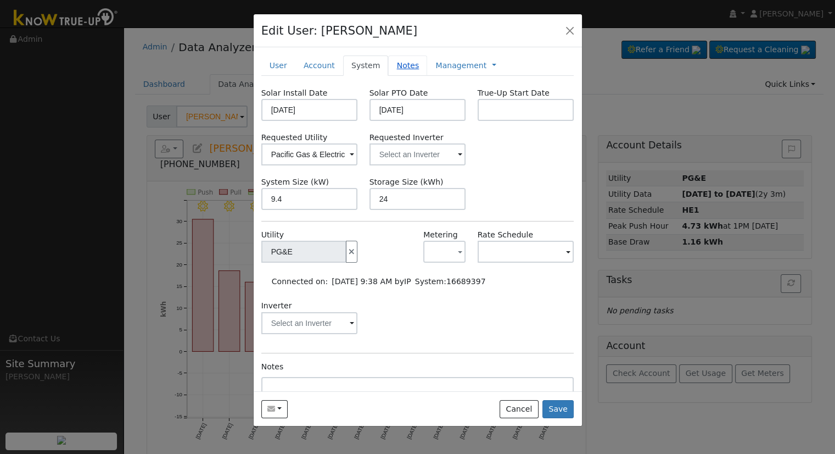
click at [399, 64] on link "Notes" at bounding box center [407, 65] width 39 height 20
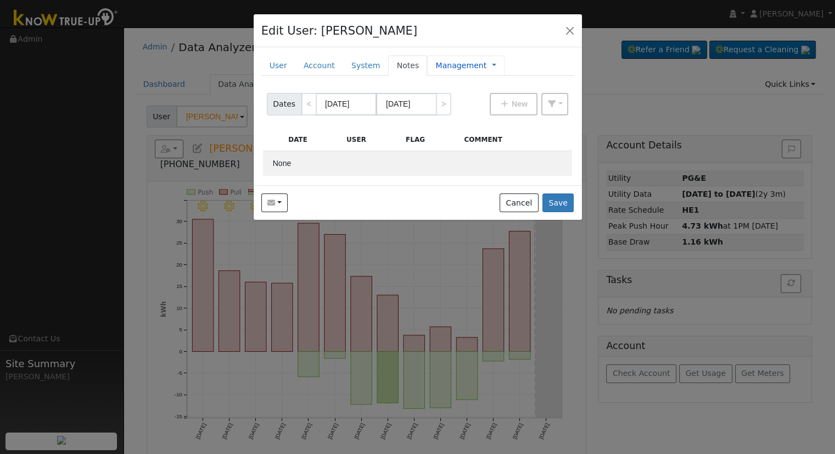
click at [487, 64] on span "Management Billing Timeline" at bounding box center [492, 65] width 10 height 9
click at [452, 66] on link "Management" at bounding box center [461, 66] width 51 height 12
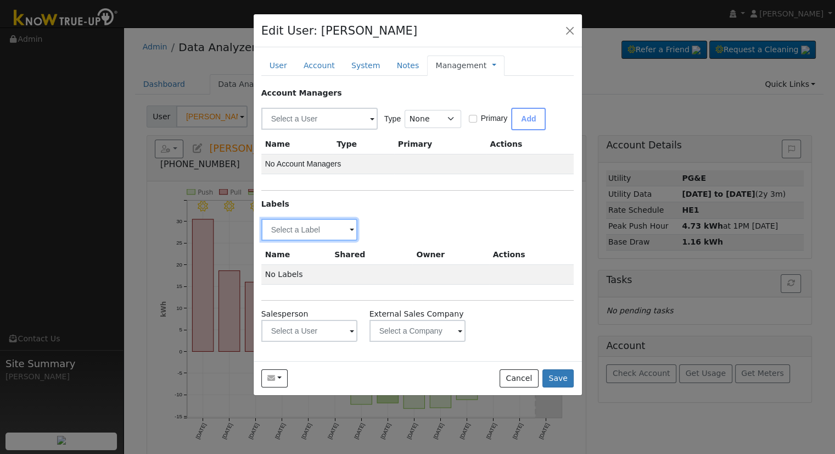
click at [315, 222] on input "text" at bounding box center [309, 230] width 97 height 22
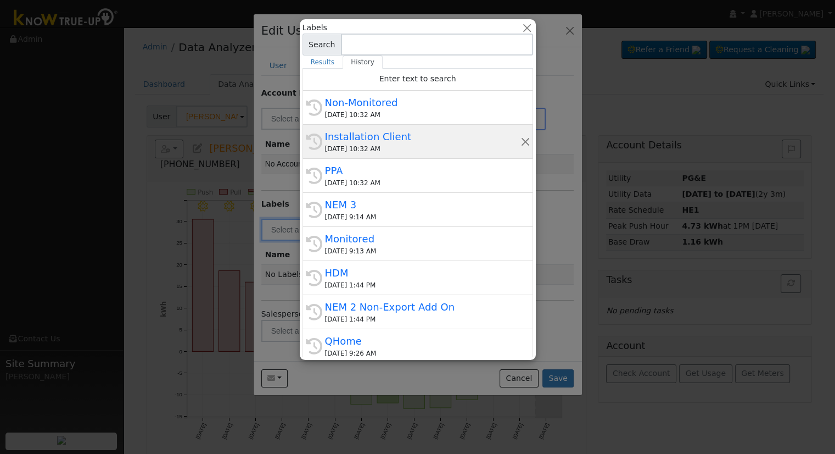
click at [378, 135] on div "Installation Client" at bounding box center [423, 136] width 196 height 15
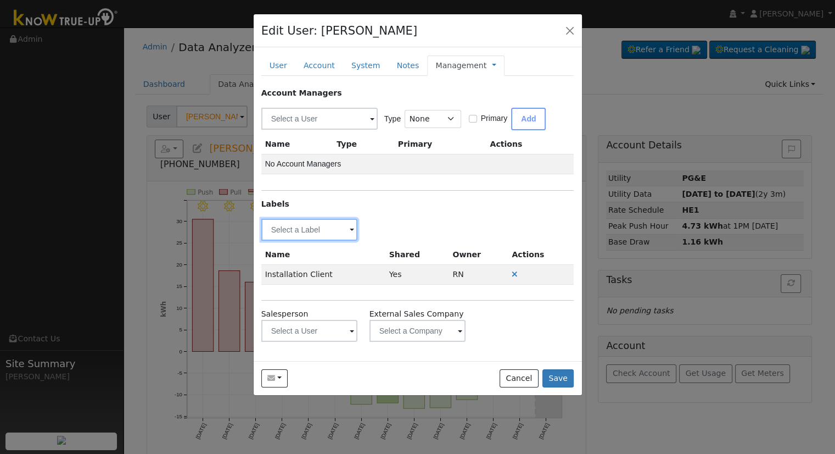
drag, startPoint x: 295, startPoint y: 230, endPoint x: 303, endPoint y: 228, distance: 8.5
click at [295, 230] on input "text" at bounding box center [309, 230] width 97 height 22
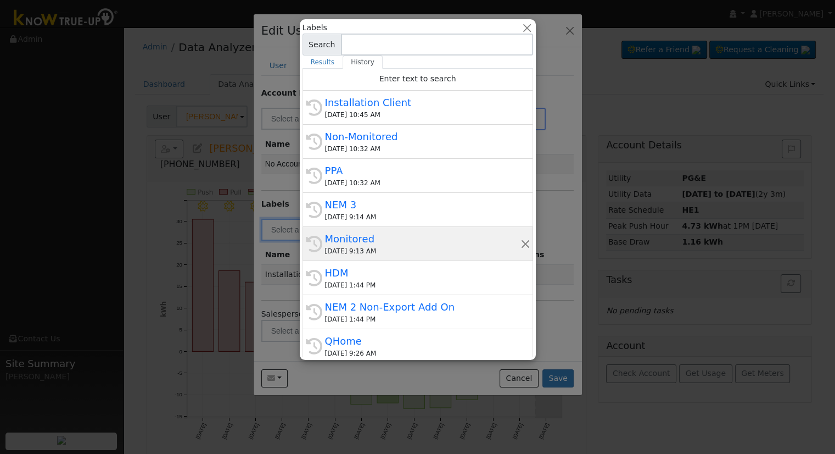
click at [372, 242] on div "Monitored" at bounding box center [423, 238] width 196 height 15
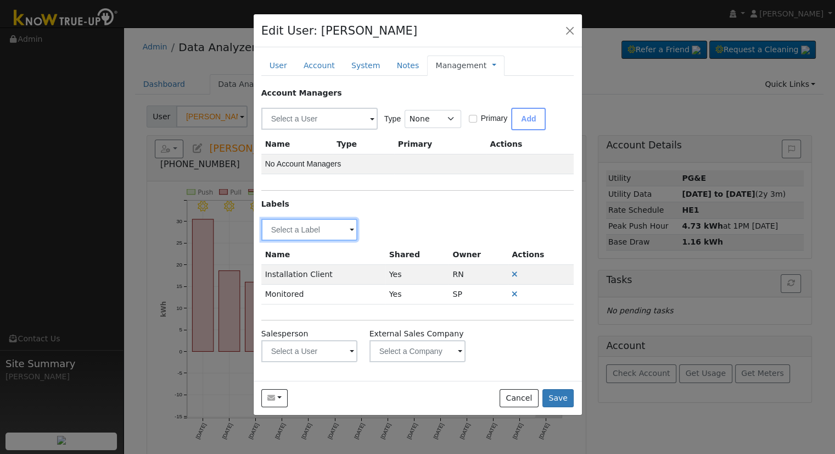
click at [304, 221] on input "text" at bounding box center [309, 230] width 97 height 22
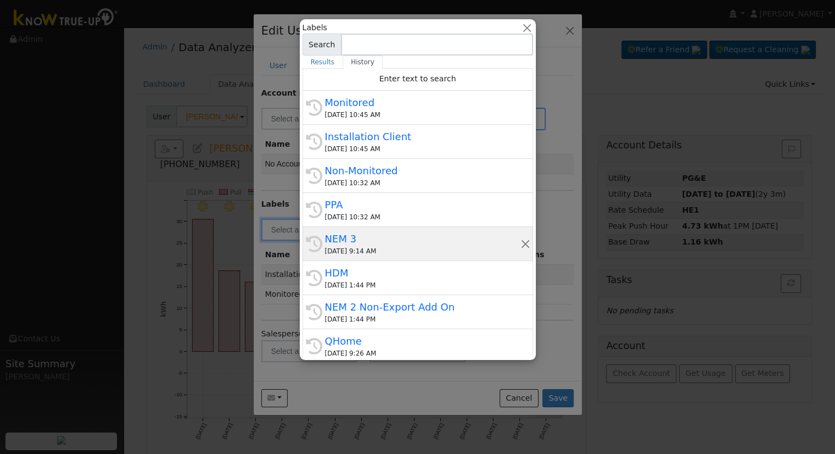
click at [420, 249] on div "[DATE] 9:14 AM" at bounding box center [423, 251] width 196 height 10
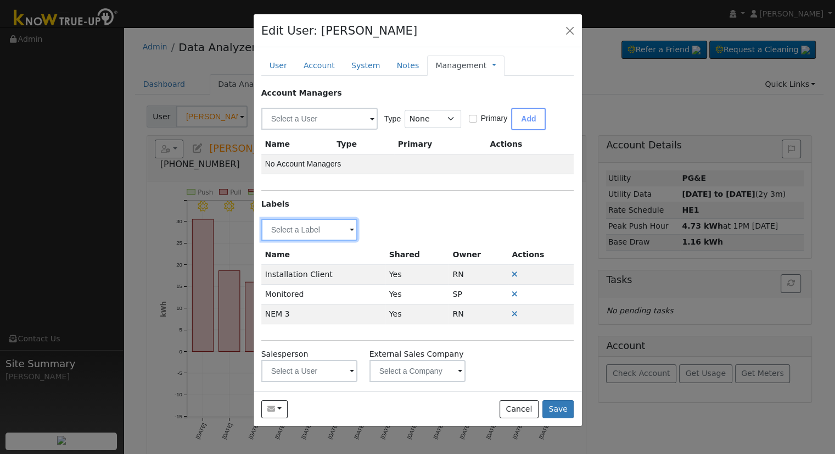
click at [292, 232] on input "text" at bounding box center [309, 230] width 97 height 22
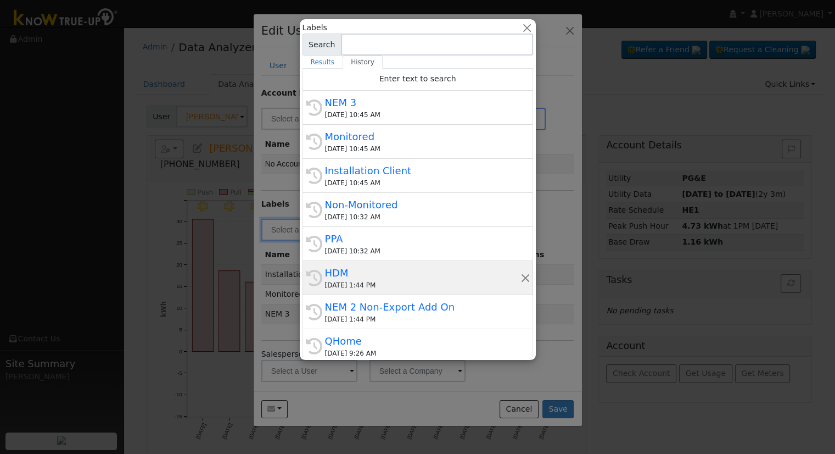
click at [367, 271] on div "HDM" at bounding box center [423, 272] width 196 height 15
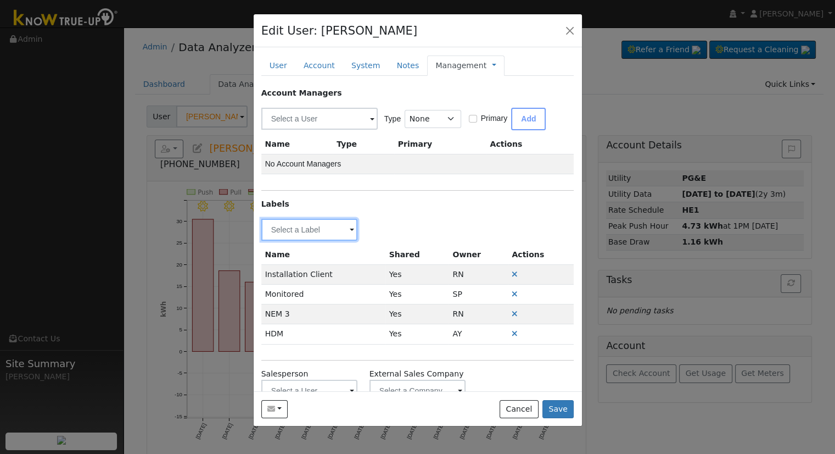
click at [337, 227] on input "text" at bounding box center [309, 230] width 97 height 22
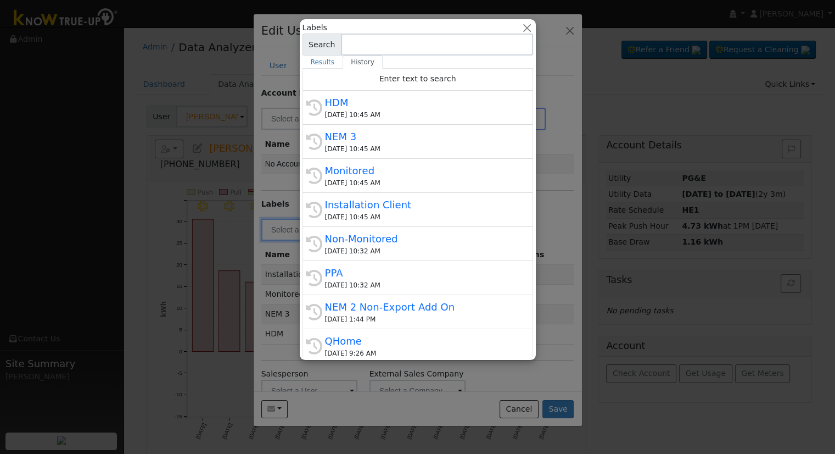
click at [519, 29] on div "Labels All Utilities All States AL AK AZ AR CA CO [GEOGRAPHIC_DATA] DE FL [GEOG…" at bounding box center [418, 28] width 231 height 12
click at [525, 27] on button "button" at bounding box center [527, 28] width 12 height 12
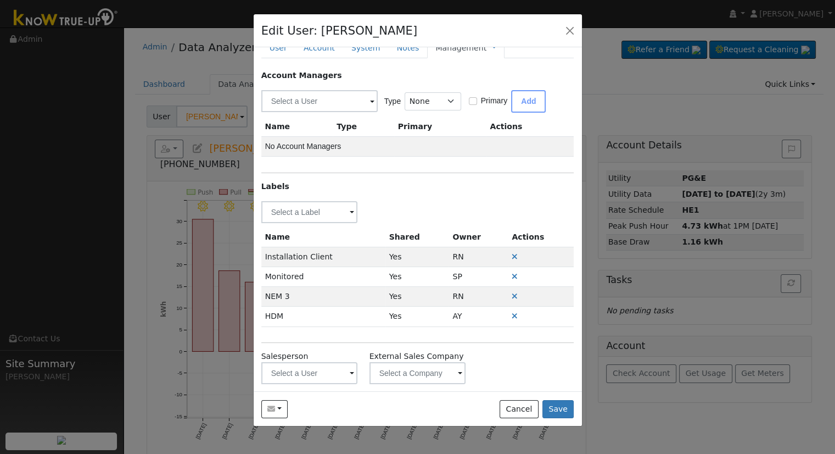
scroll to position [27, 0]
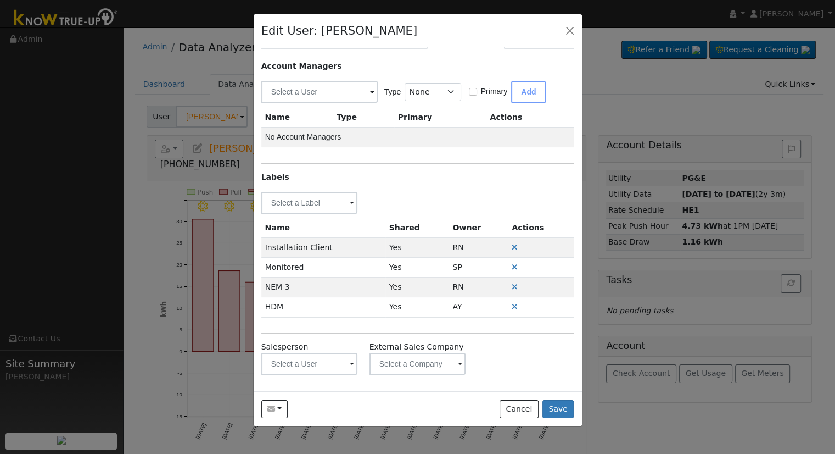
click at [325, 79] on div "Type None Manager Sales Other Primary Add" at bounding box center [417, 90] width 317 height 26
click at [294, 97] on input "text" at bounding box center [319, 92] width 116 height 22
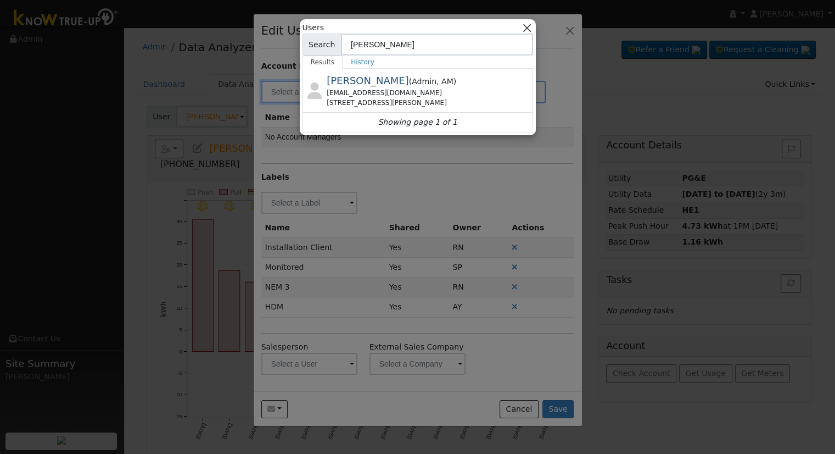
type input "[PERSON_NAME]"
click at [529, 23] on button "button" at bounding box center [527, 28] width 12 height 12
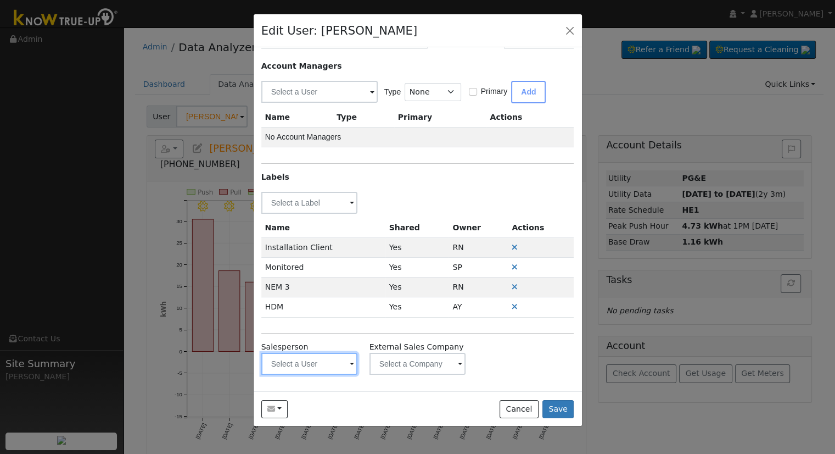
click at [291, 358] on input "text" at bounding box center [309, 364] width 97 height 22
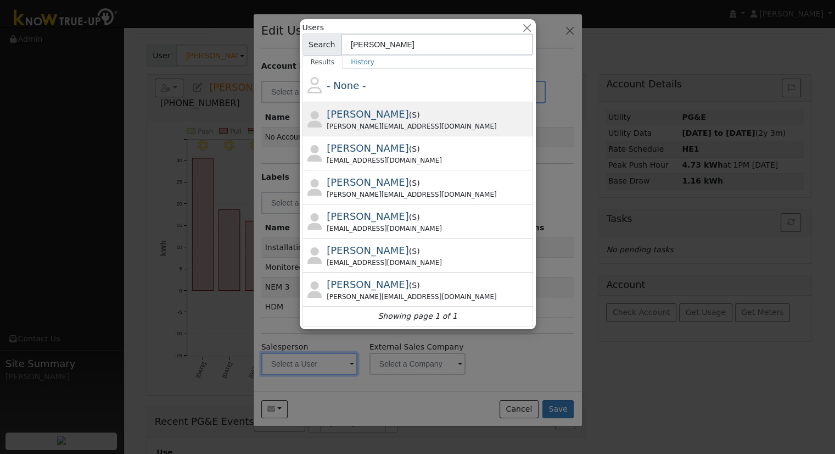
scroll to position [108, 0]
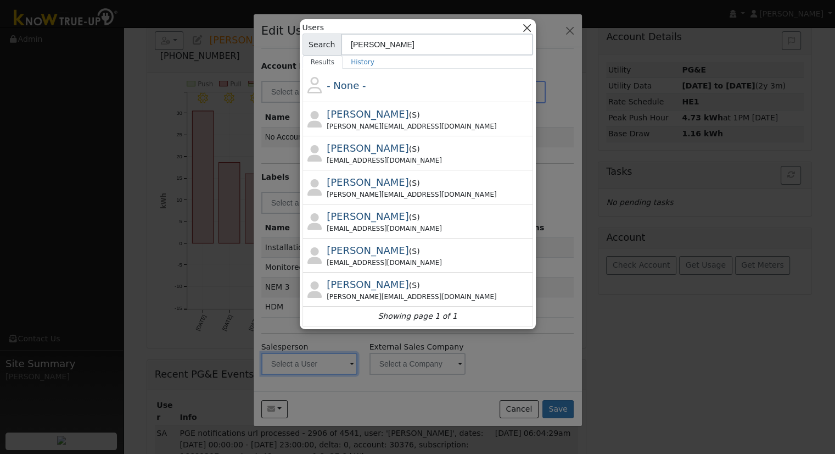
type input "[PERSON_NAME]"
click at [531, 30] on button "button" at bounding box center [527, 28] width 12 height 12
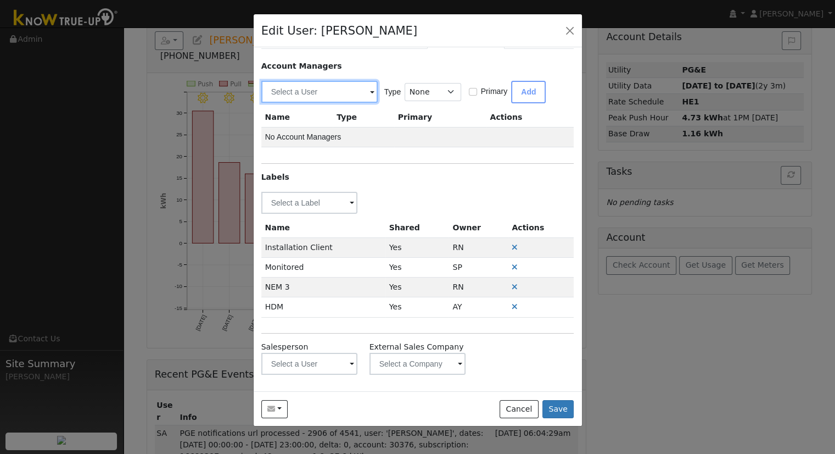
click at [309, 93] on input "text" at bounding box center [319, 92] width 116 height 22
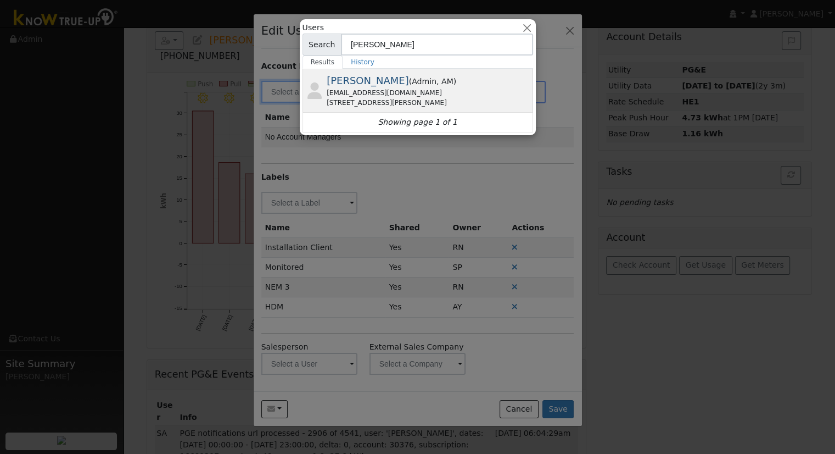
type input "[PERSON_NAME]"
click at [455, 92] on div "[EMAIL_ADDRESS][DOMAIN_NAME]" at bounding box center [429, 93] width 204 height 10
type input "[PERSON_NAME]"
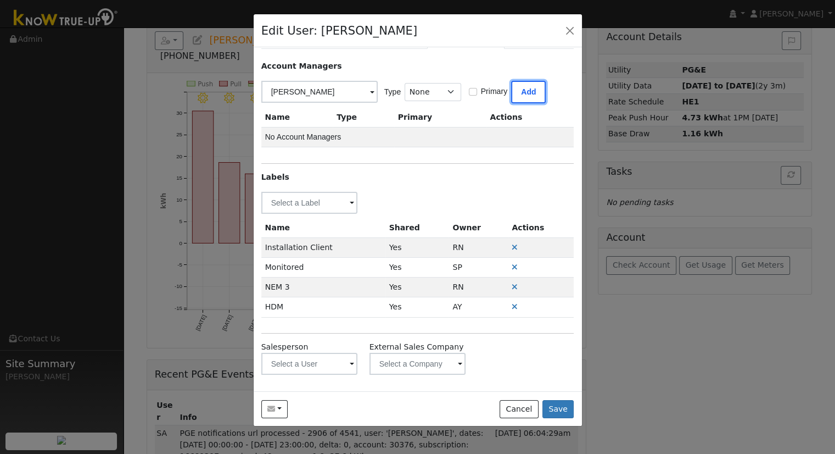
click at [535, 93] on button "Add" at bounding box center [528, 92] width 35 height 23
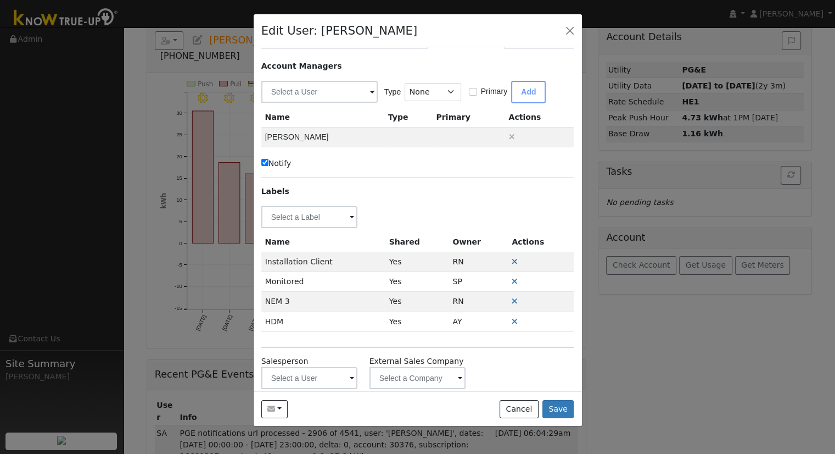
click at [277, 162] on label "Notify" at bounding box center [276, 164] width 30 height 12
click at [269, 162] on input "Notify" at bounding box center [264, 162] width 7 height 7
checkbox input "false"
click at [562, 404] on button "Save" at bounding box center [559, 409] width 32 height 19
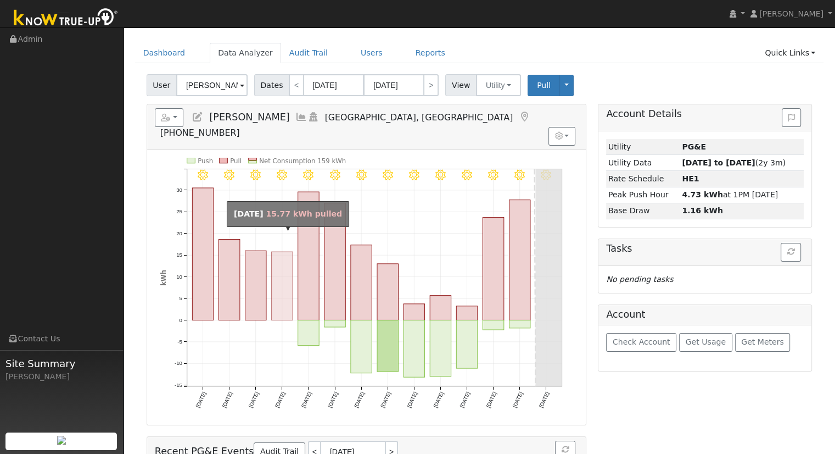
scroll to position [0, 0]
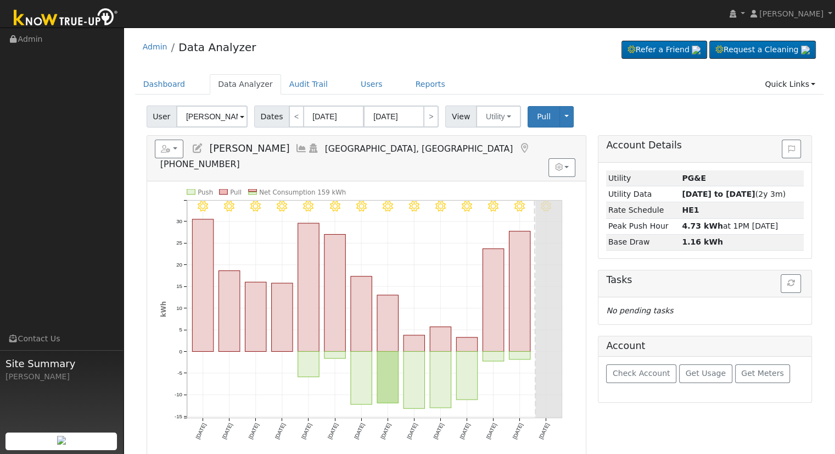
click at [200, 146] on icon at bounding box center [198, 148] width 12 height 10
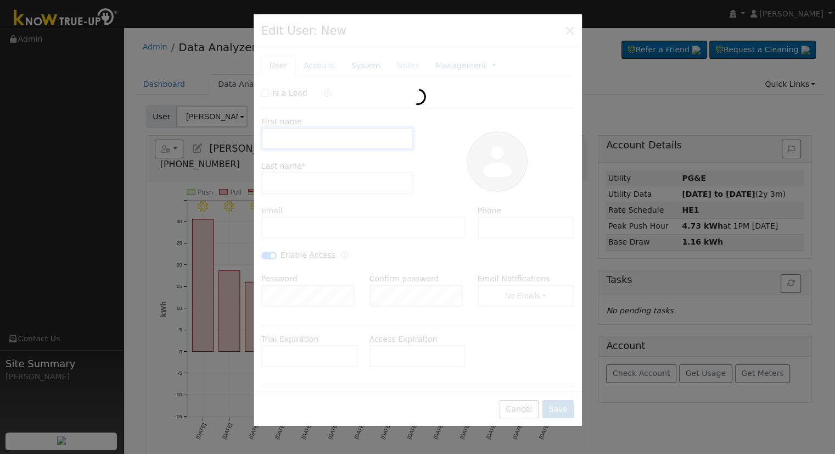
type input "Irmalinda"
type input "[PERSON_NAME]"
type input "[PERSON_NAME][EMAIL_ADDRESS][DOMAIN_NAME]"
type input "5599175887"
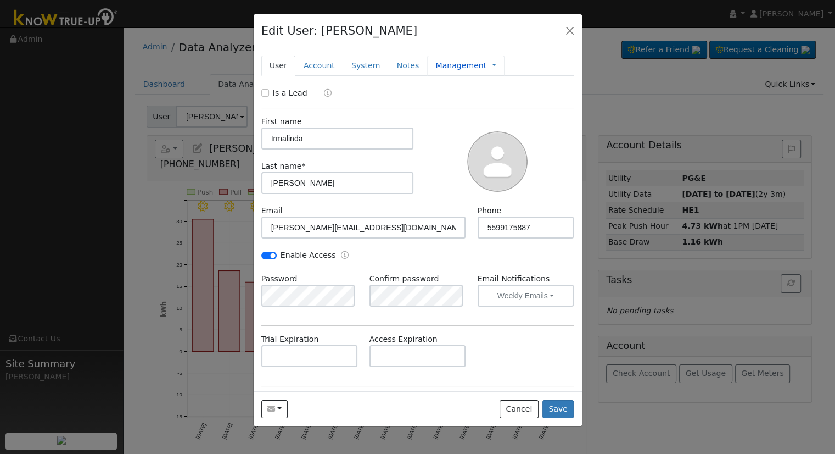
click at [464, 64] on link "Management" at bounding box center [461, 66] width 51 height 12
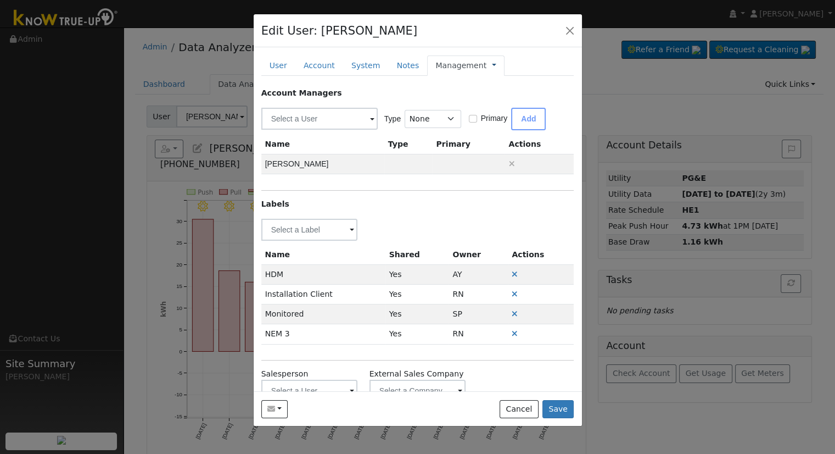
click at [492, 65] on link at bounding box center [494, 66] width 4 height 12
click at [495, 103] on link "Billing" at bounding box center [531, 100] width 76 height 15
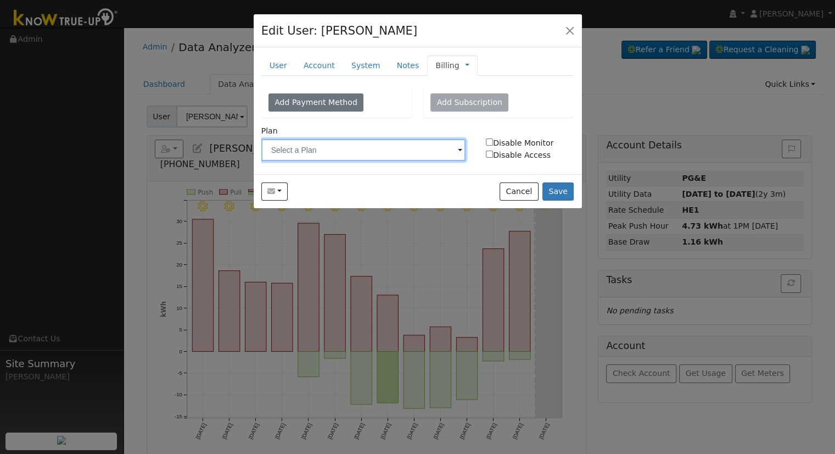
click at [310, 154] on input "text" at bounding box center [363, 150] width 205 height 22
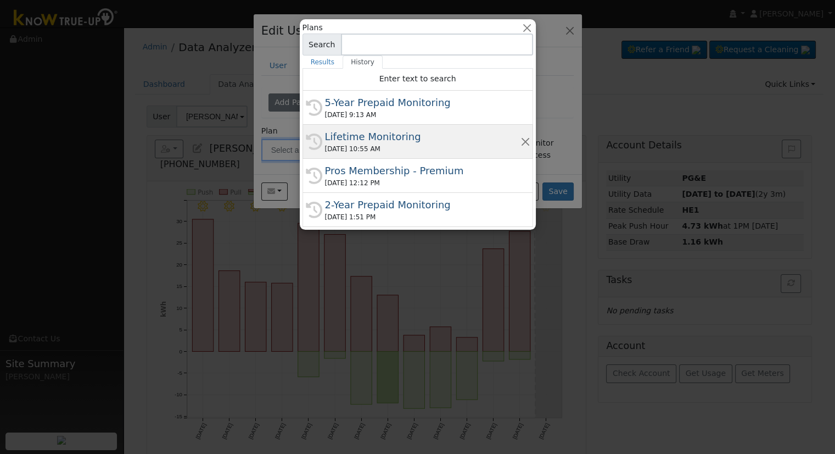
click at [374, 136] on div "Lifetime Monitoring" at bounding box center [423, 136] width 196 height 15
type input "Lifetime Monitoring"
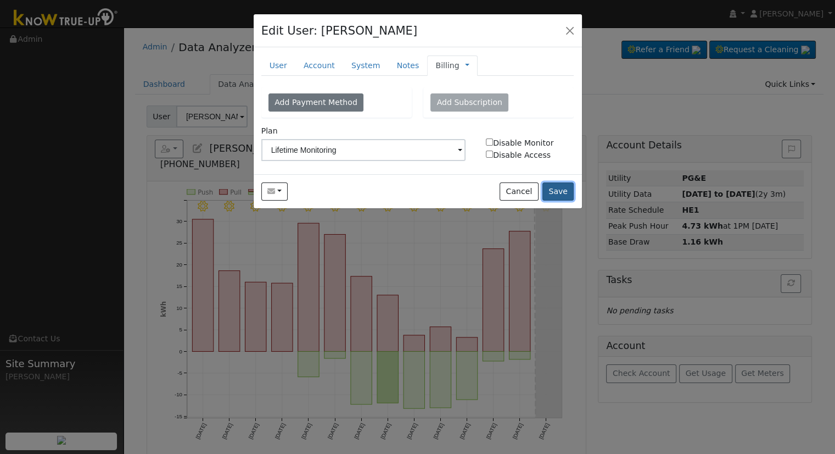
click at [558, 188] on button "Save" at bounding box center [559, 191] width 32 height 19
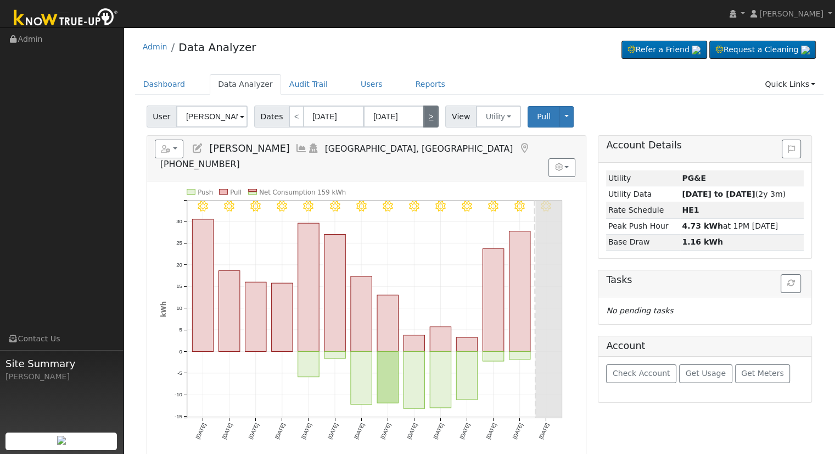
click at [424, 114] on link ">" at bounding box center [431, 116] width 15 height 22
type input "[DATE]"
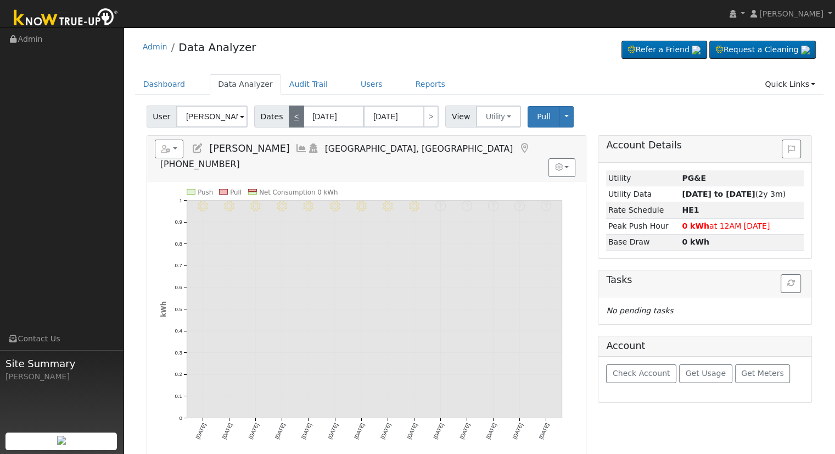
click at [290, 117] on link "<" at bounding box center [296, 116] width 15 height 22
type input "[DATE]"
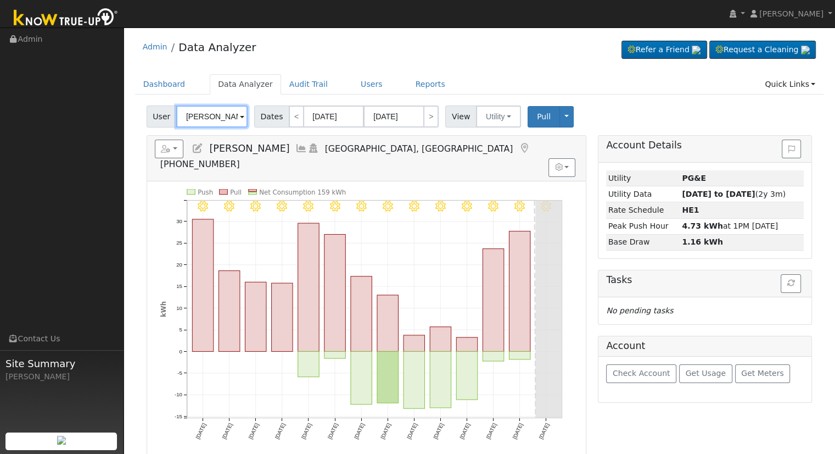
click at [197, 120] on input "[PERSON_NAME]" at bounding box center [211, 116] width 71 height 22
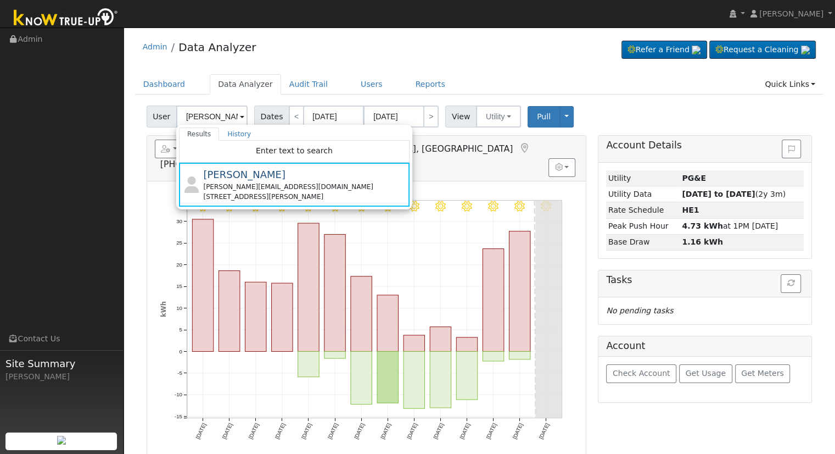
click at [150, 147] on div "Reports Scenario Health Check Energy Audit Account Timeline User Audit Trail In…" at bounding box center [366, 158] width 439 height 45
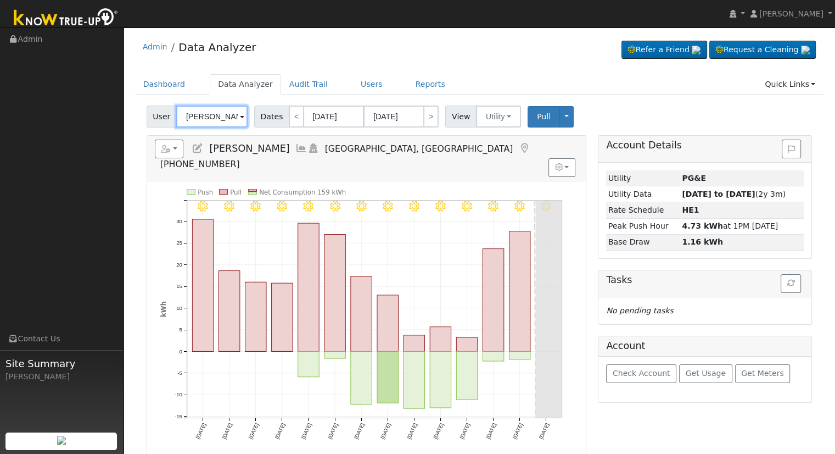
click at [203, 110] on input "[PERSON_NAME]" at bounding box center [211, 116] width 71 height 22
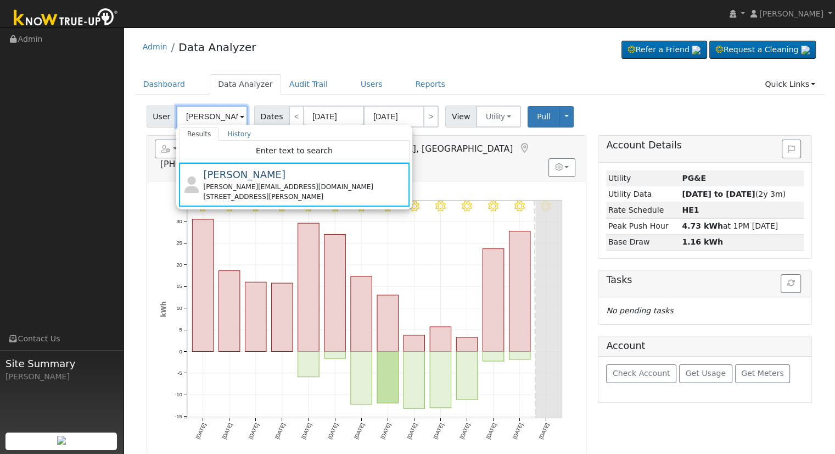
click at [221, 115] on input "[PERSON_NAME]" at bounding box center [211, 116] width 71 height 22
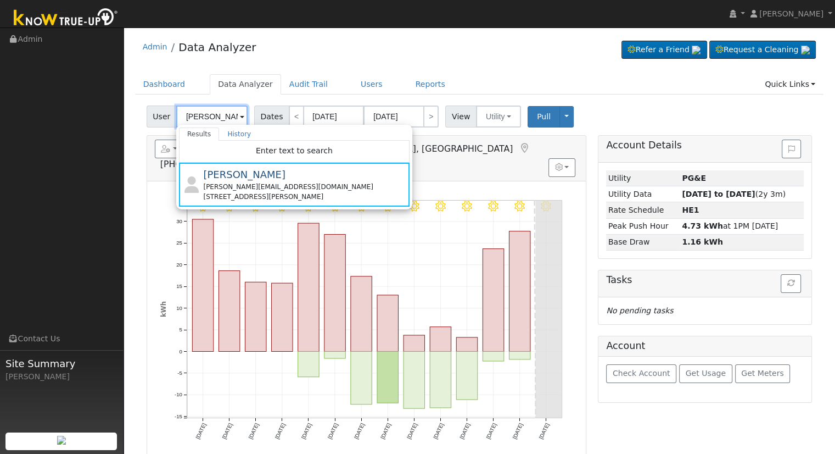
paste input "KTU account set up - SCE & QHome not connected Lifetime access granted Username…"
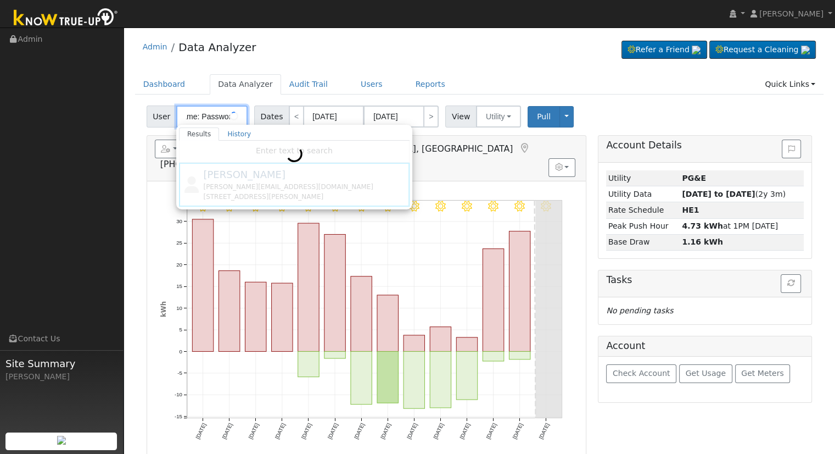
click at [221, 115] on input "KTU account set up - SCE & QHome not connected Lifetime access granted Username…" at bounding box center [211, 116] width 71 height 22
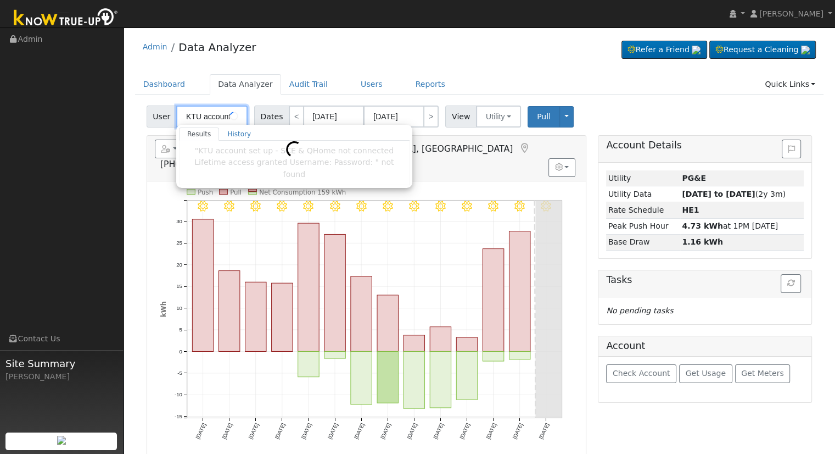
scroll to position [0, 0]
click at [221, 115] on input ":" at bounding box center [211, 116] width 71 height 22
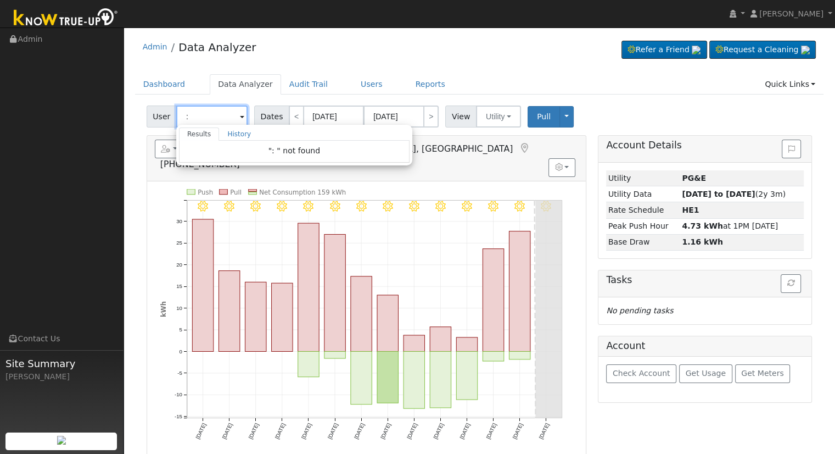
type input ":"
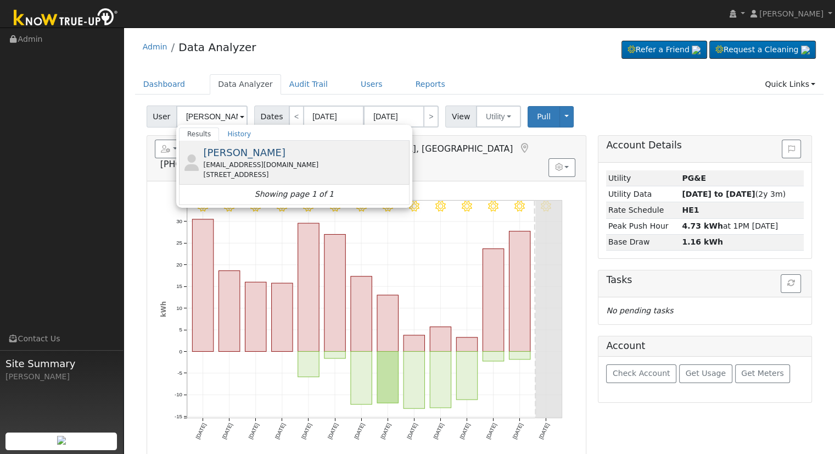
click at [332, 160] on div "[EMAIL_ADDRESS][DOMAIN_NAME]" at bounding box center [305, 165] width 204 height 10
type input "[PERSON_NAME]"
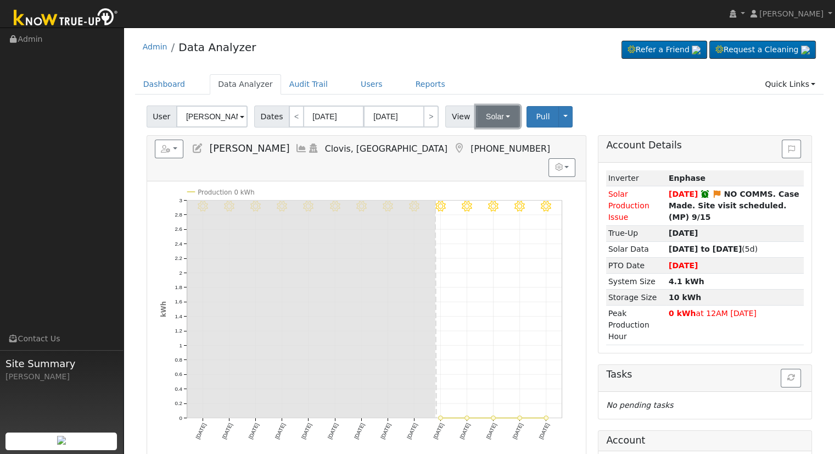
click at [490, 118] on button "Solar" at bounding box center [498, 116] width 44 height 22
click at [495, 138] on link "Utility" at bounding box center [512, 140] width 76 height 15
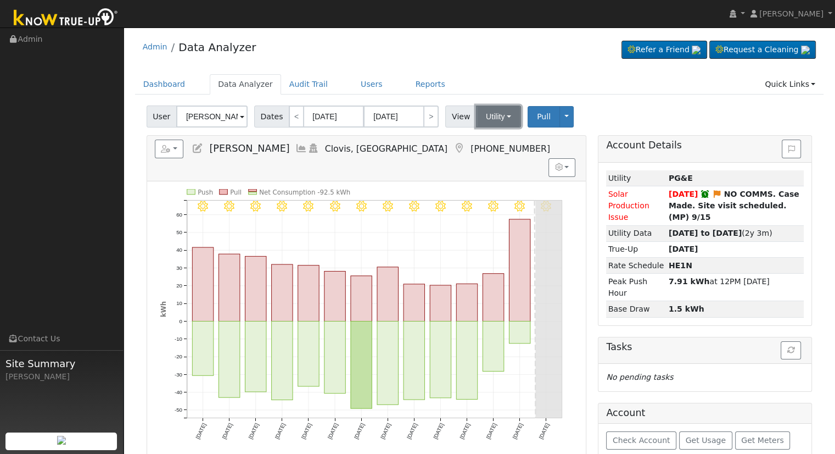
click at [492, 120] on button "Utility" at bounding box center [498, 116] width 45 height 22
click at [514, 149] on link "Solar" at bounding box center [512, 156] width 76 height 15
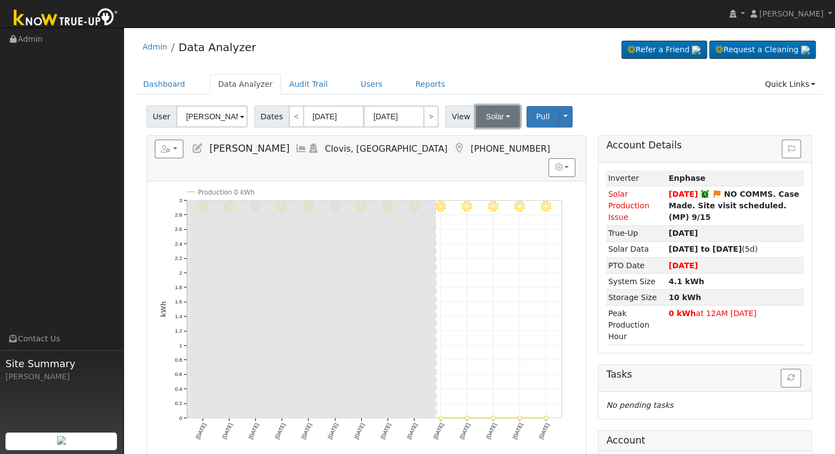
click at [497, 115] on button "Solar" at bounding box center [498, 116] width 44 height 22
click at [200, 152] on icon at bounding box center [198, 148] width 12 height 10
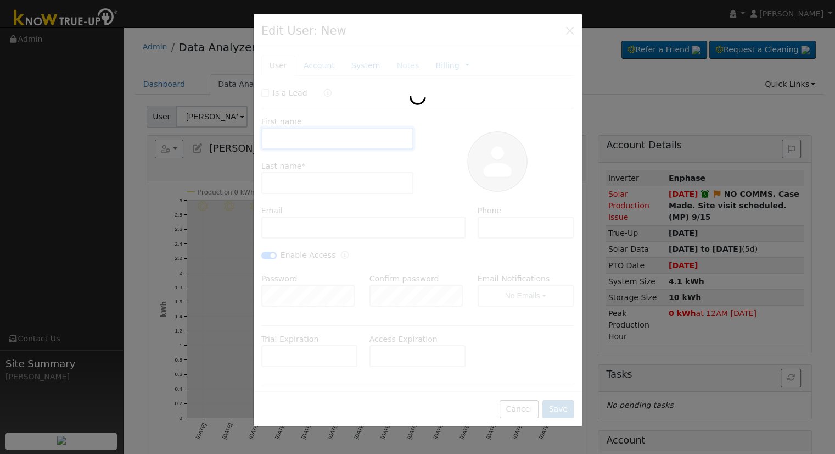
type input "[PERSON_NAME]"
type input "[EMAIL_ADDRESS][DOMAIN_NAME]"
type input "[PHONE_NUMBER]"
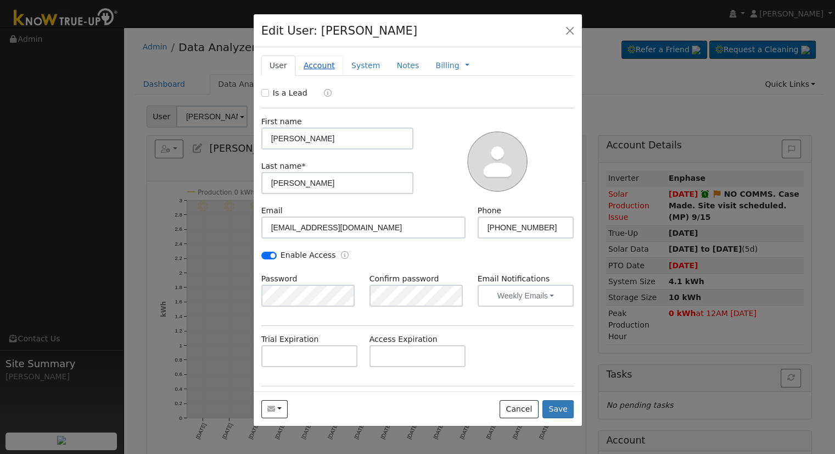
click at [318, 67] on link "Account" at bounding box center [320, 65] width 48 height 20
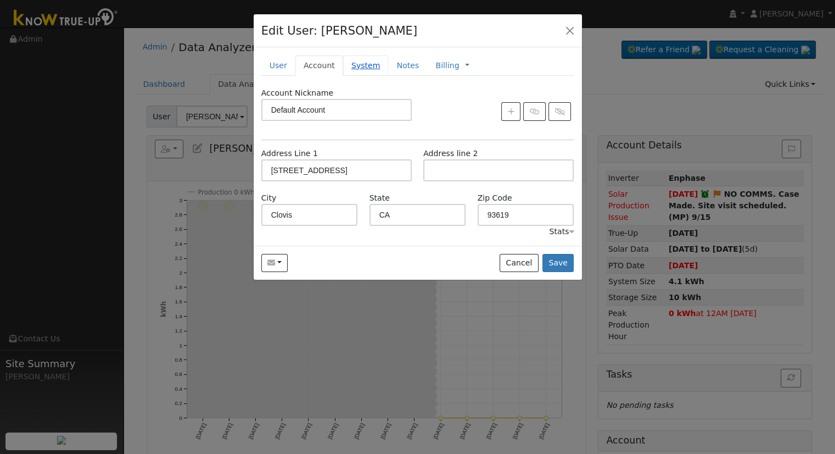
click at [359, 70] on link "System" at bounding box center [366, 65] width 46 height 20
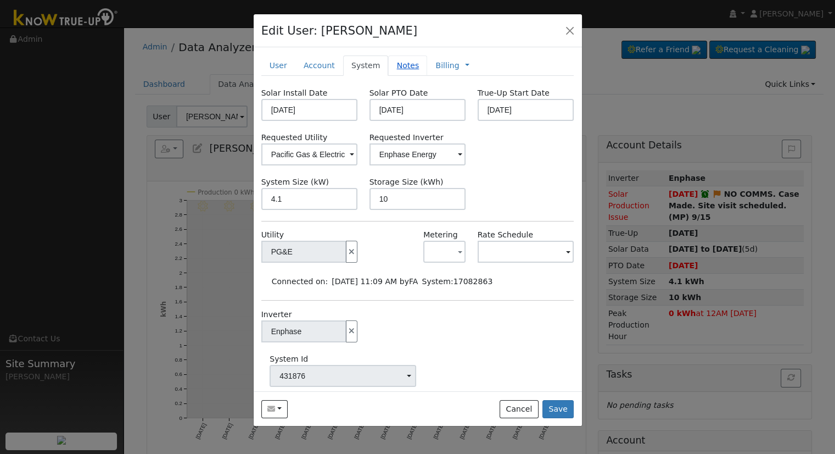
click at [400, 70] on link "Notes" at bounding box center [407, 65] width 39 height 20
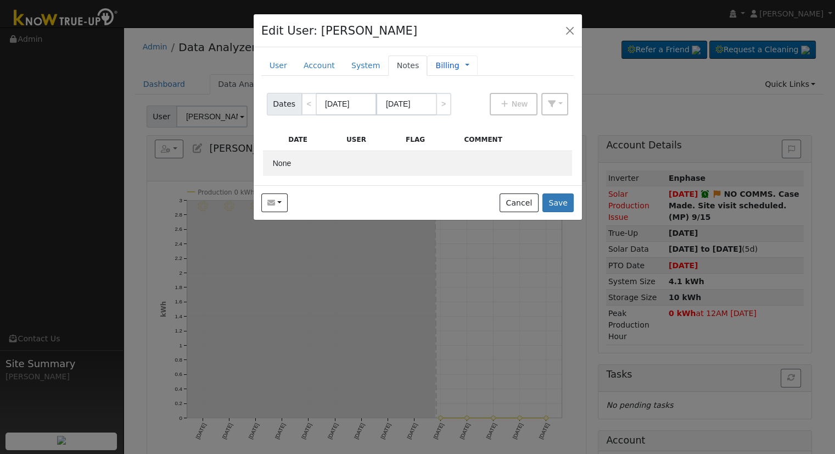
click at [436, 65] on link "Billing" at bounding box center [448, 66] width 24 height 12
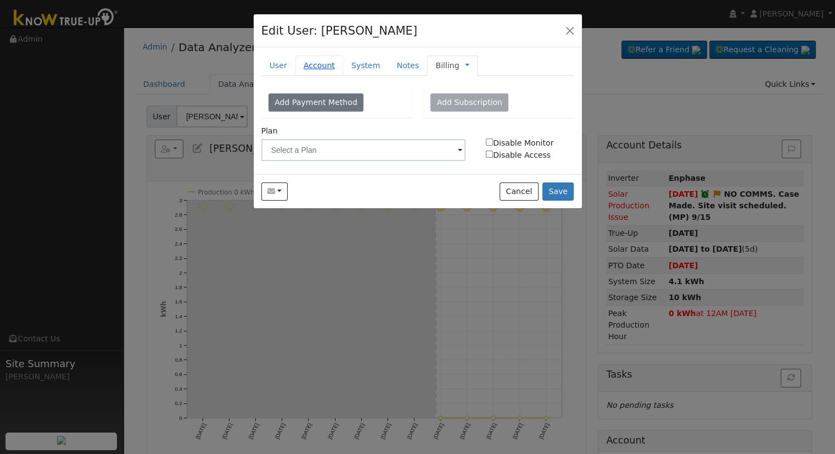
click at [322, 64] on link "Account" at bounding box center [320, 65] width 48 height 20
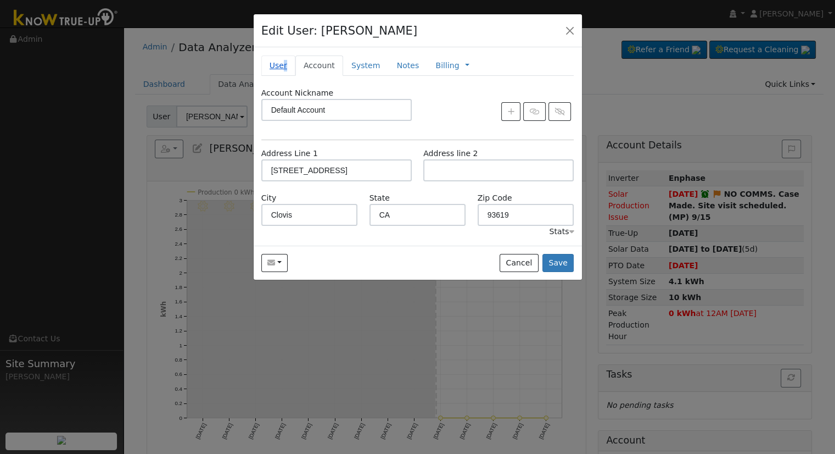
click at [283, 68] on link "User" at bounding box center [278, 65] width 34 height 20
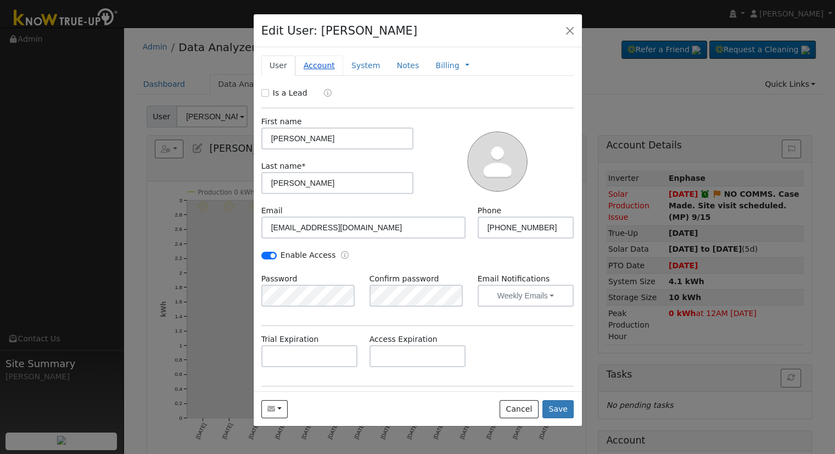
click at [305, 65] on link "Account" at bounding box center [320, 65] width 48 height 20
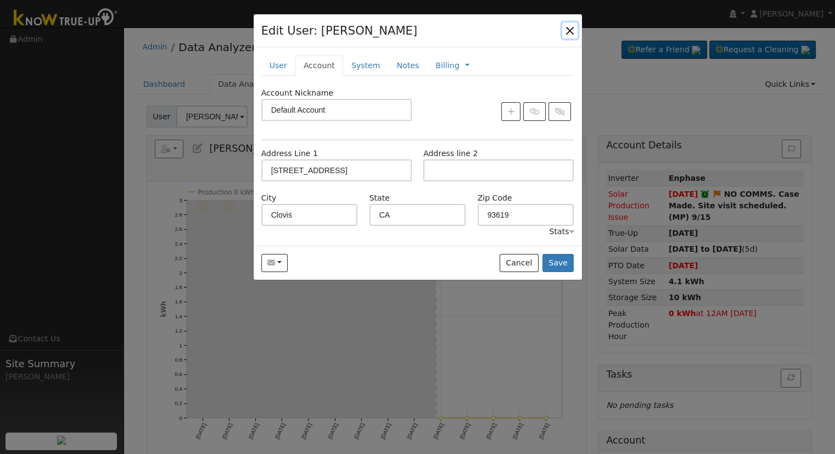
click at [572, 31] on button "button" at bounding box center [569, 30] width 15 height 15
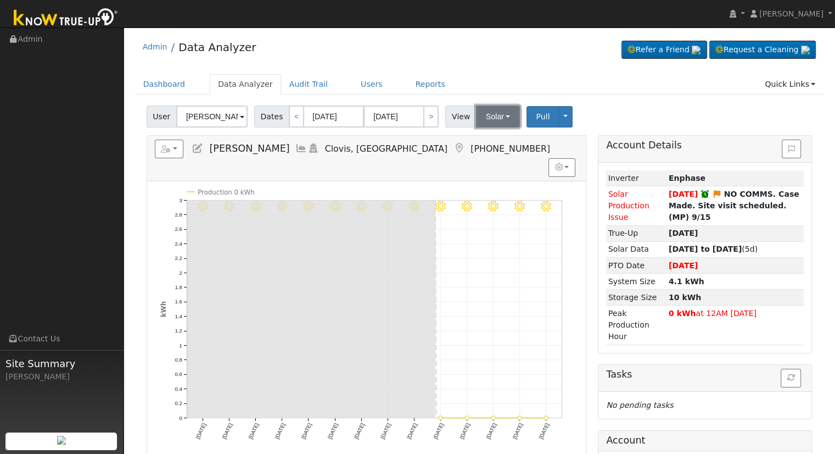
click at [482, 106] on button "Solar" at bounding box center [498, 116] width 44 height 22
click at [438, 189] on icon "9/15 - Clear 9/14 - Clear 9/13 - Clear 9/12 - Clear 9/11 - MostlyClear 9/10 - M…" at bounding box center [366, 322] width 413 height 266
click at [484, 113] on button "Solar" at bounding box center [498, 116] width 44 height 22
click at [434, 157] on h5 "Reports Scenario Health Check Energy Audit Account Timeline User Audit Trail In…" at bounding box center [367, 149] width 424 height 19
click at [500, 119] on button "Solar" at bounding box center [498, 116] width 44 height 22
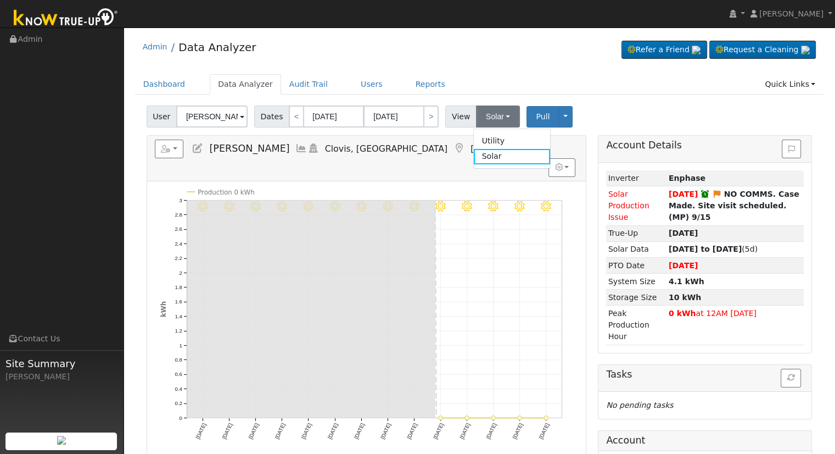
click at [199, 146] on icon at bounding box center [198, 148] width 12 height 10
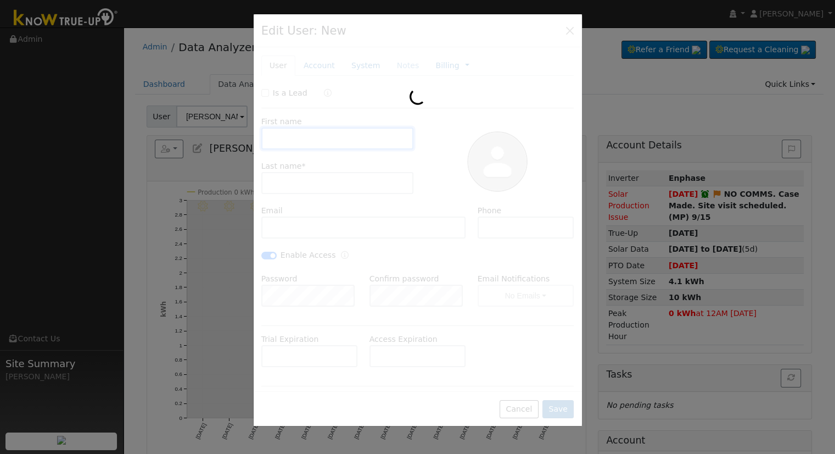
type input "[PERSON_NAME]"
type input "[EMAIL_ADDRESS][DOMAIN_NAME]"
type input "[PHONE_NUMBER]"
checkbox input "true"
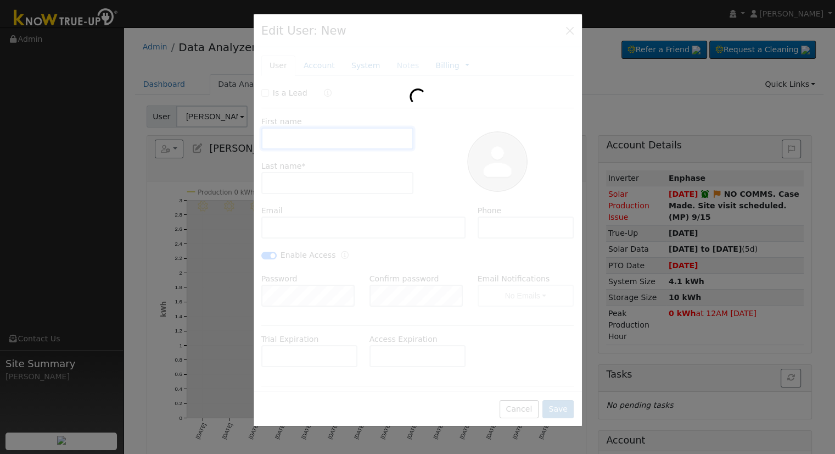
type input "Default Account"
type input "[STREET_ADDRESS]"
type input "Clovis"
type input "CA"
type input "93619"
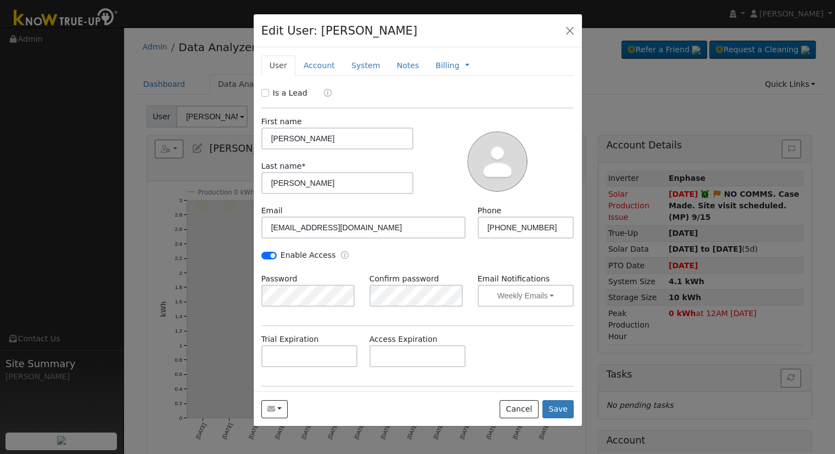
click at [417, 258] on div "Enable Access" at bounding box center [417, 261] width 325 height 24
click at [319, 63] on link "Account" at bounding box center [320, 65] width 48 height 20
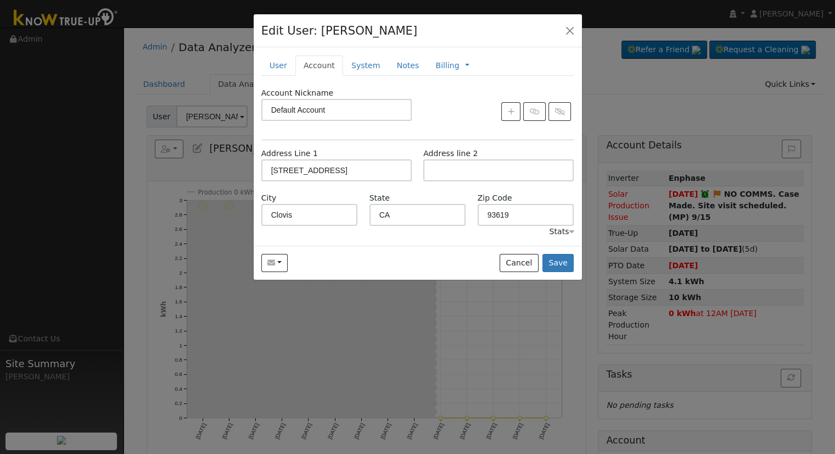
click at [526, 74] on ul "User Account System Notes Billing Management Billing Timeline" at bounding box center [417, 65] width 313 height 20
click at [424, 117] on div at bounding box center [499, 111] width 162 height 19
click at [505, 115] on button "button" at bounding box center [511, 111] width 19 height 19
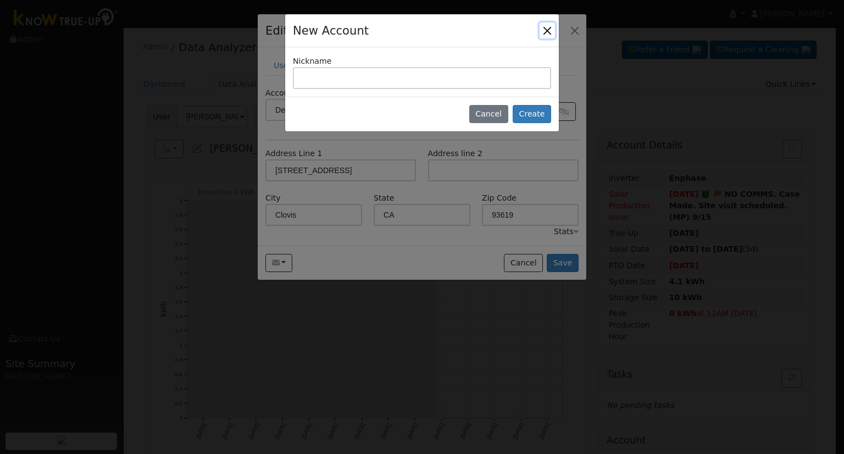
click at [542, 29] on button "Close" at bounding box center [546, 30] width 15 height 15
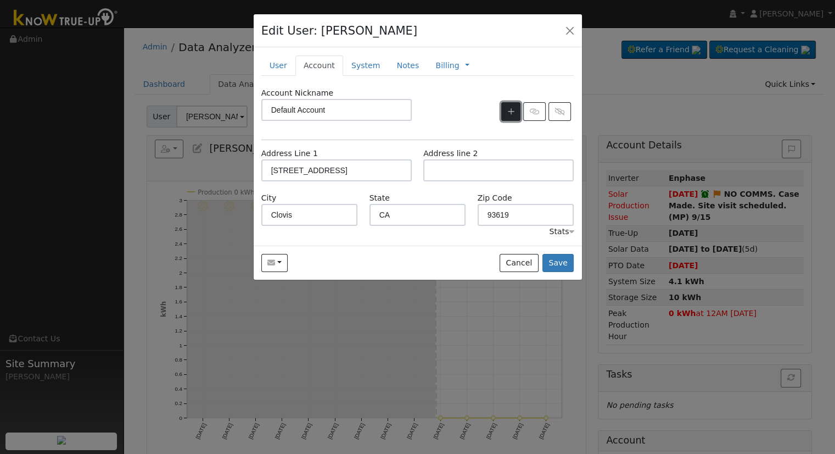
click at [513, 110] on icon "button" at bounding box center [511, 112] width 7 height 8
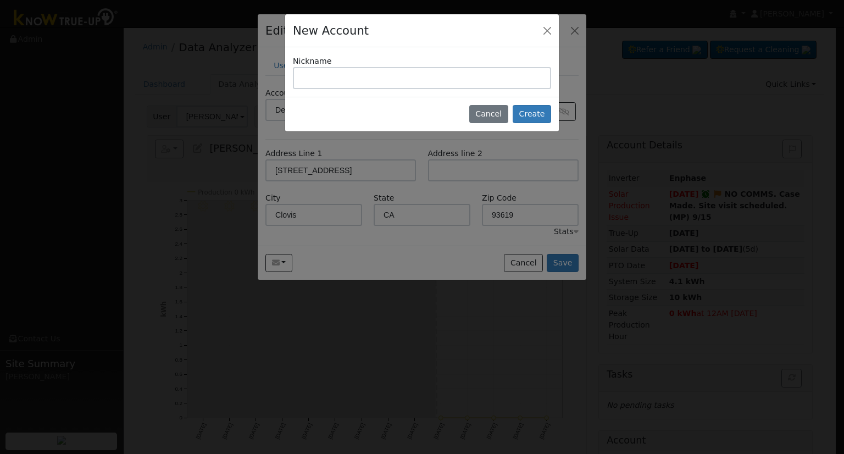
click at [502, 51] on div "Nickname" at bounding box center [422, 71] width 274 height 49
click at [545, 30] on button "Close" at bounding box center [546, 30] width 15 height 15
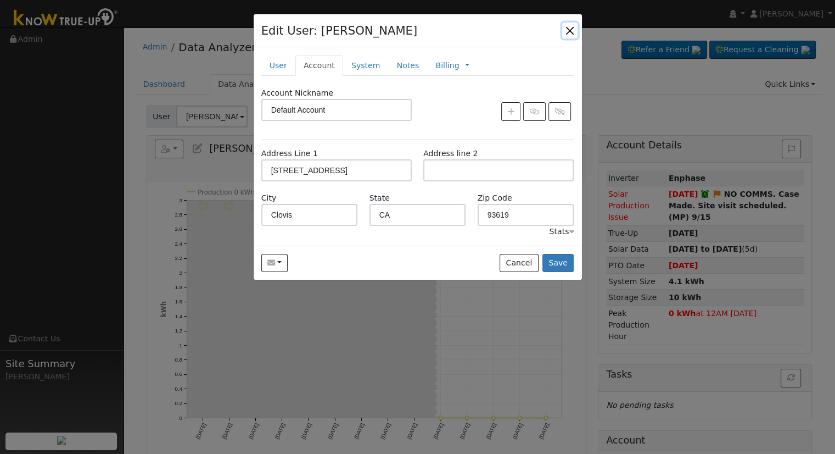
click at [563, 26] on button "button" at bounding box center [569, 30] width 15 height 15
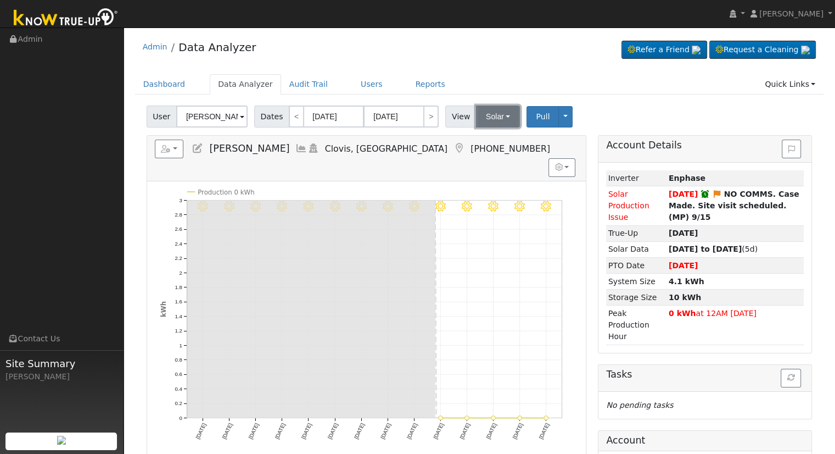
click at [499, 112] on button "Solar" at bounding box center [498, 116] width 44 height 22
click at [476, 147] on link "Utility" at bounding box center [512, 140] width 76 height 15
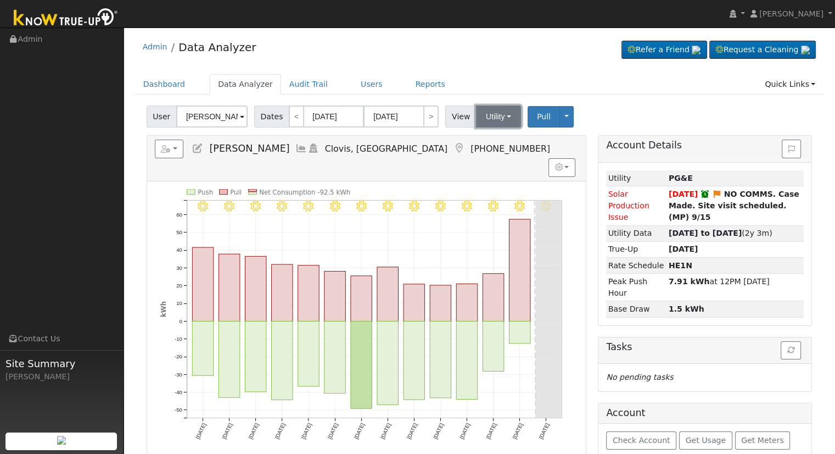
click at [505, 118] on button "Utility" at bounding box center [498, 116] width 45 height 22
click at [497, 155] on link "Solar" at bounding box center [512, 156] width 76 height 15
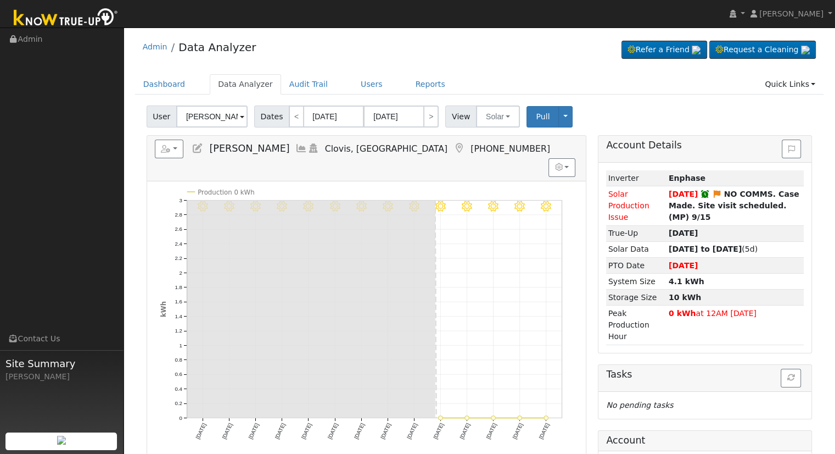
click at [193, 152] on link at bounding box center [198, 148] width 12 height 11
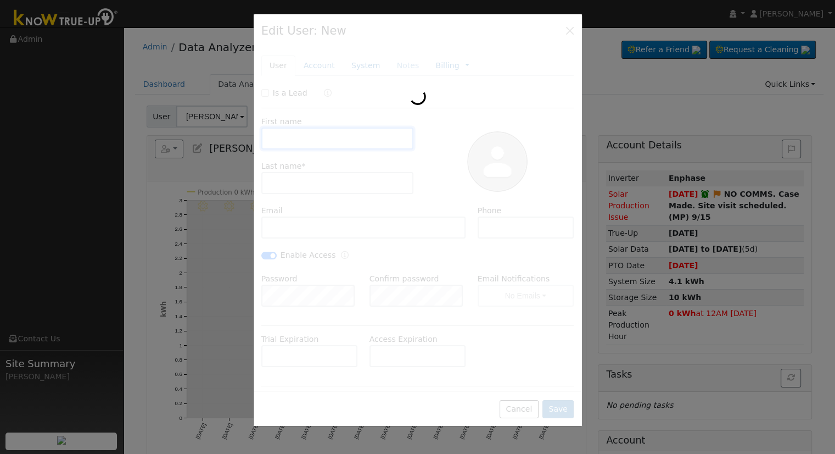
type input "[PERSON_NAME]"
type input "[EMAIL_ADDRESS][DOMAIN_NAME]"
type input "[PHONE_NUMBER]"
checkbox input "true"
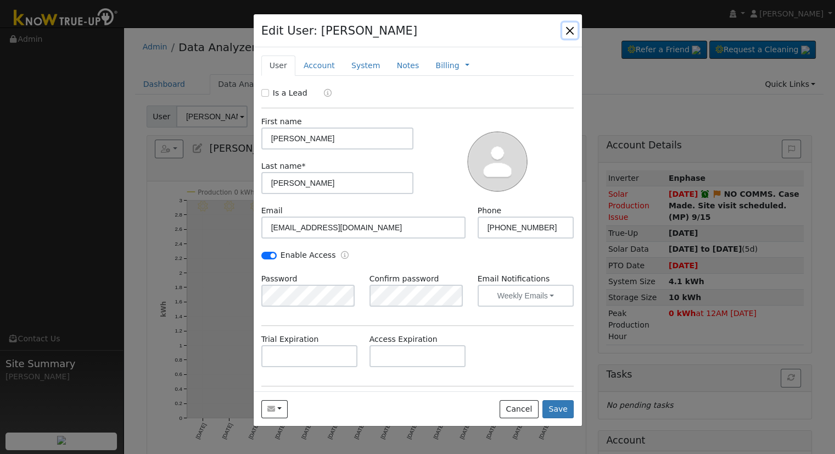
click at [571, 35] on button "button" at bounding box center [569, 30] width 15 height 15
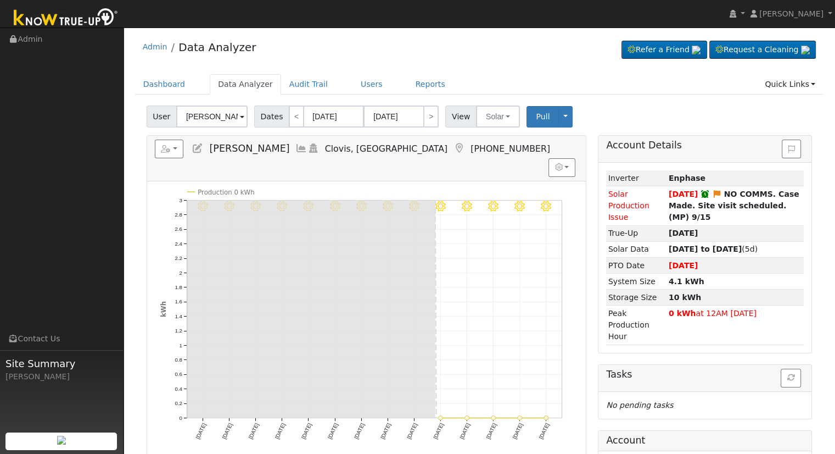
click at [493, 400] on icon "9/15 - Clear 9/14 - Clear 9/13 - Clear 9/12 - Clear 9/11 - MostlyClear 9/10 - M…" at bounding box center [366, 322] width 413 height 266
click at [163, 151] on icon "button" at bounding box center [166, 149] width 10 height 8
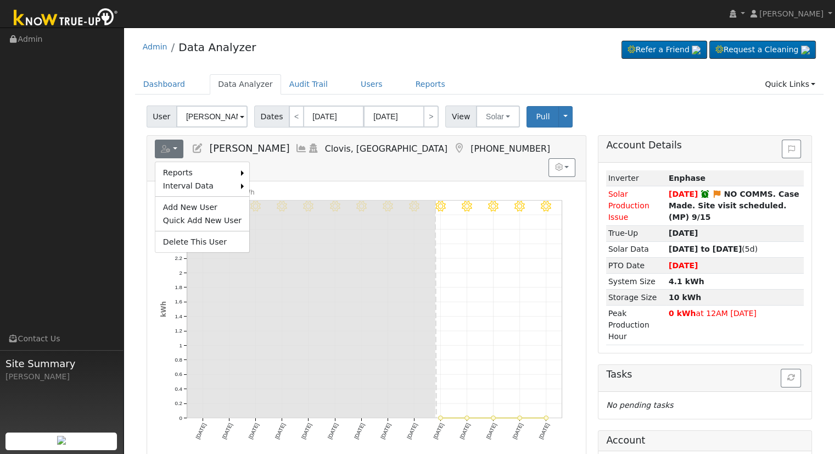
click at [554, 416] on icon "9/15 - Clear 9/14 - Clear 9/13 - Clear 9/12 - Clear 9/11 - MostlyClear 9/10 - M…" at bounding box center [366, 322] width 413 height 266
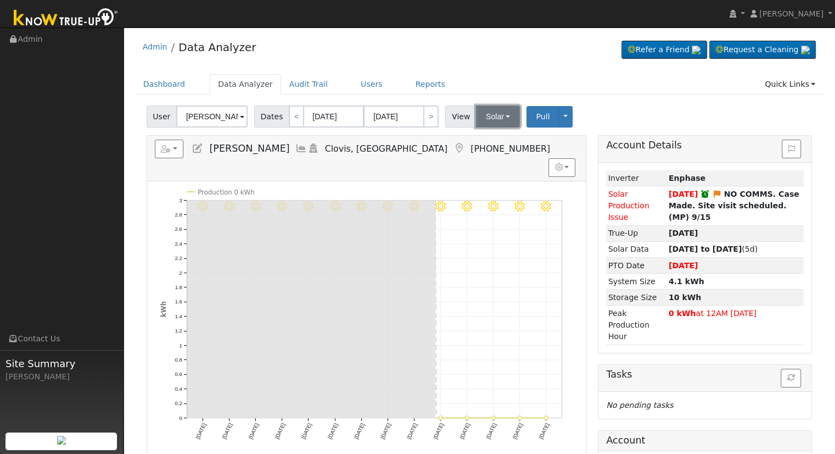
click at [492, 112] on button "Solar" at bounding box center [498, 116] width 44 height 22
click at [496, 141] on link "Utility" at bounding box center [512, 140] width 76 height 15
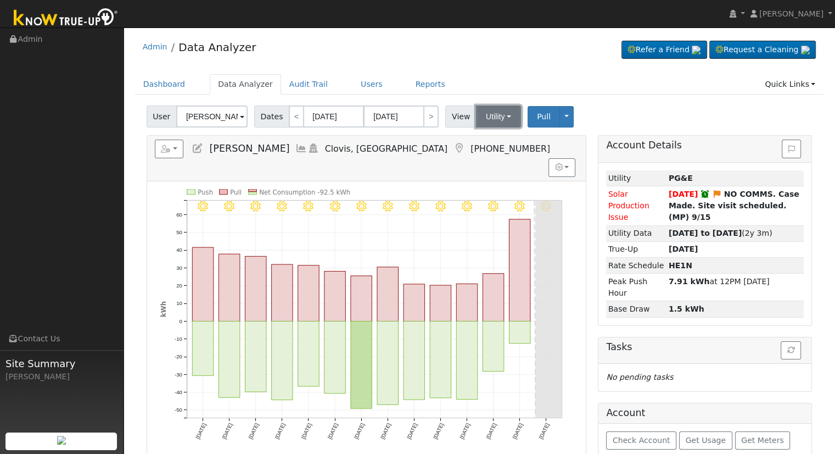
click at [488, 120] on button "Utility" at bounding box center [498, 116] width 45 height 22
click at [492, 159] on link "Solar" at bounding box center [512, 156] width 76 height 15
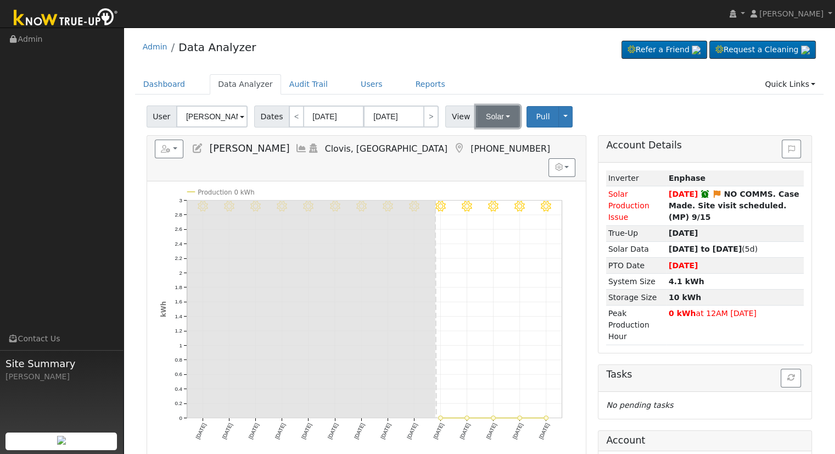
click at [499, 110] on button "Solar" at bounding box center [498, 116] width 44 height 22
click at [491, 141] on link "Utility" at bounding box center [512, 140] width 76 height 15
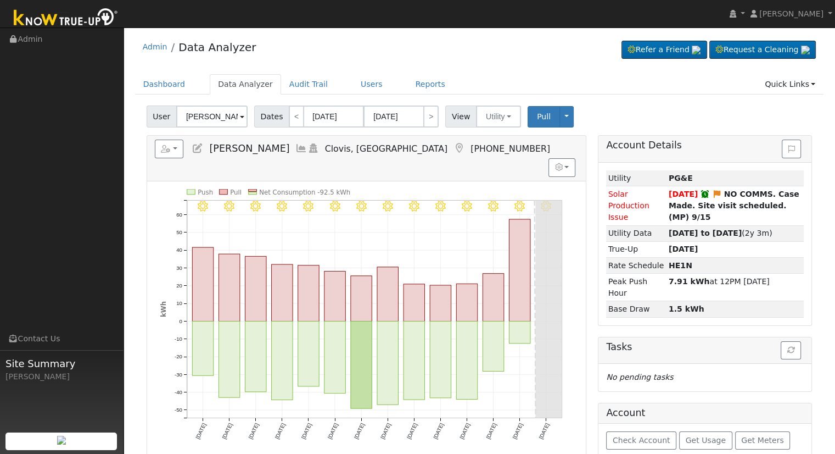
click at [583, 198] on div "9/15 - Clear 9/14 - Clear 9/13 - Clear 9/12 - Clear 9/11 - MostlyClear 9/10 - M…" at bounding box center [366, 318] width 439 height 275
